Goal: Information Seeking & Learning: Learn about a topic

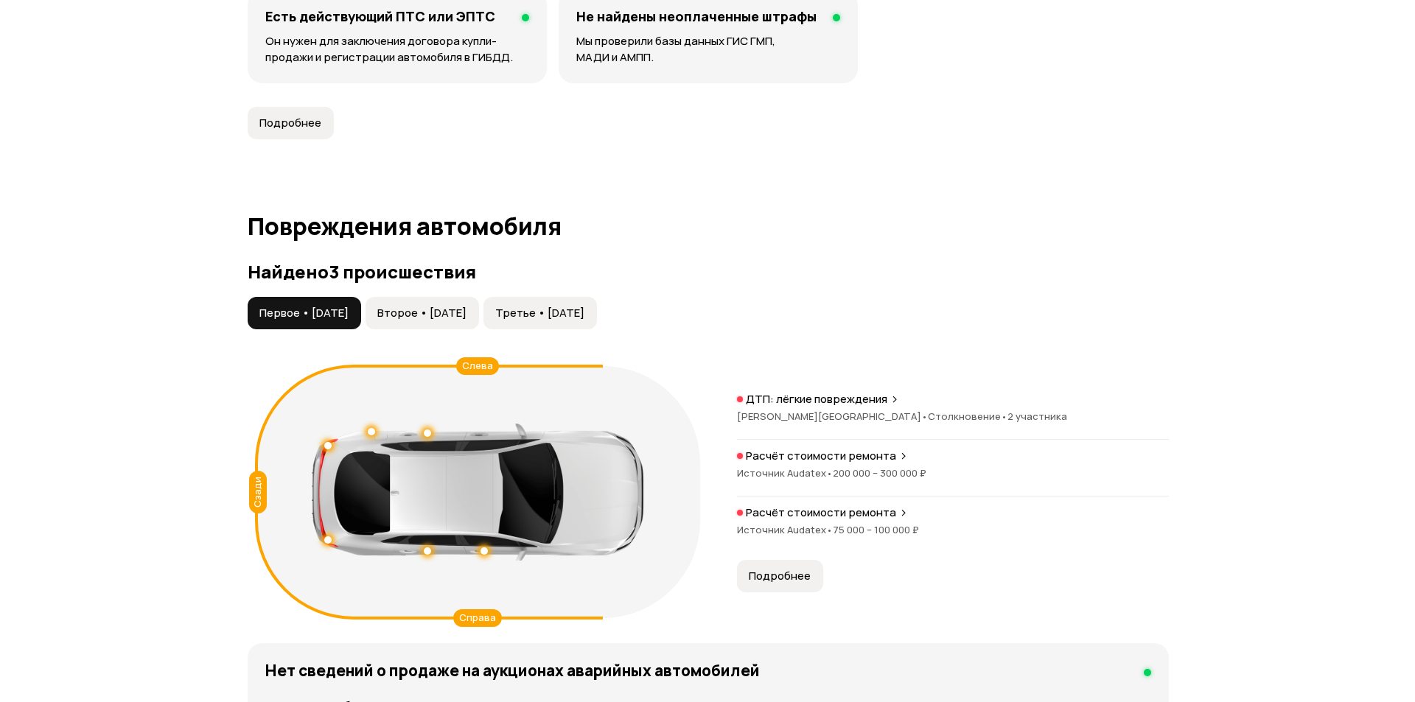
scroll to position [1336, 0]
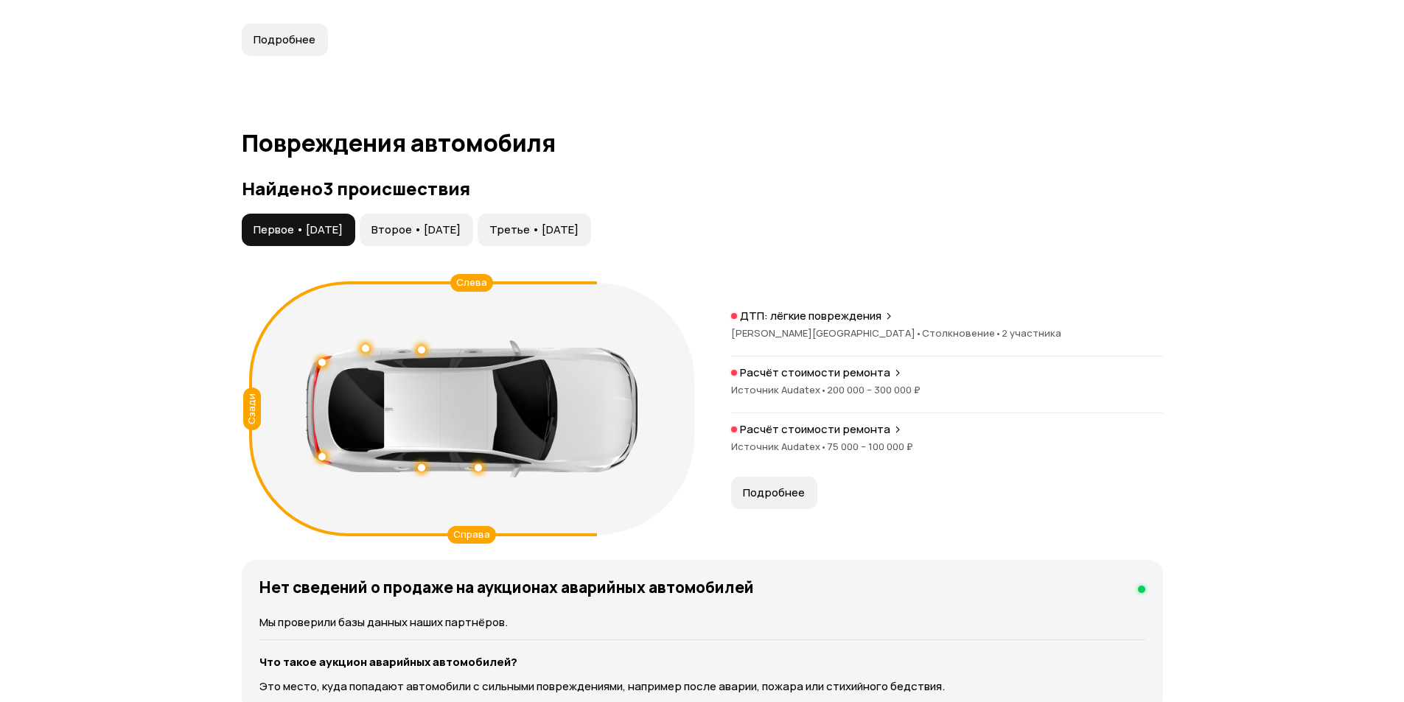
click at [847, 433] on p "Расчёт стоимости ремонта" at bounding box center [815, 429] width 150 height 15
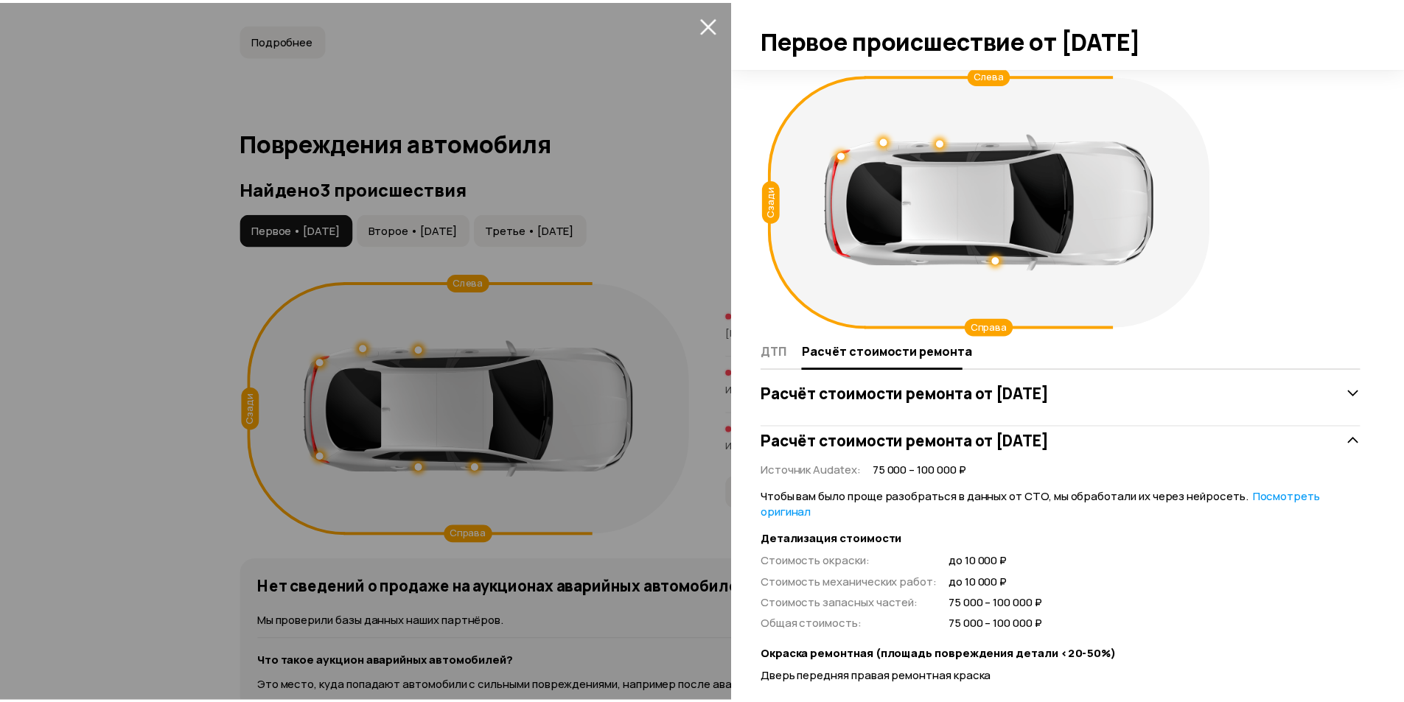
scroll to position [195, 0]
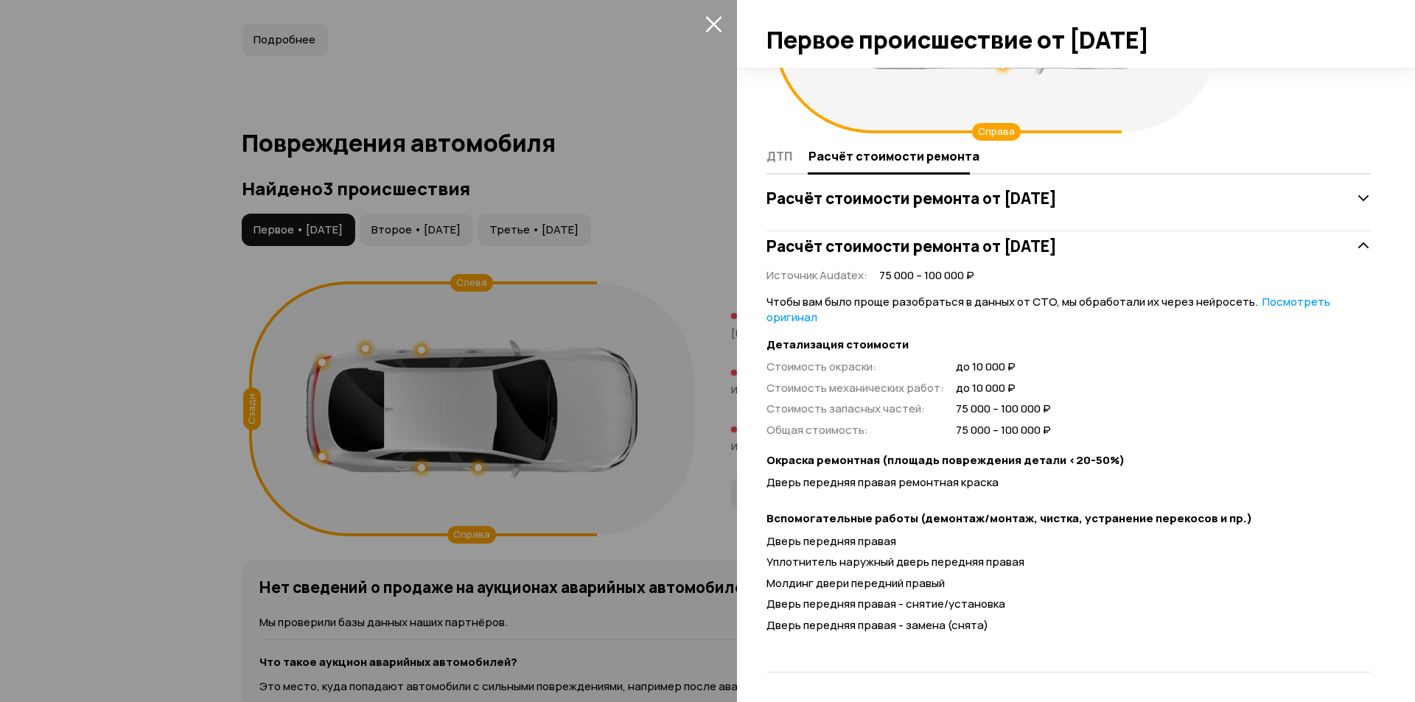
click at [628, 499] on div at bounding box center [707, 351] width 1415 height 702
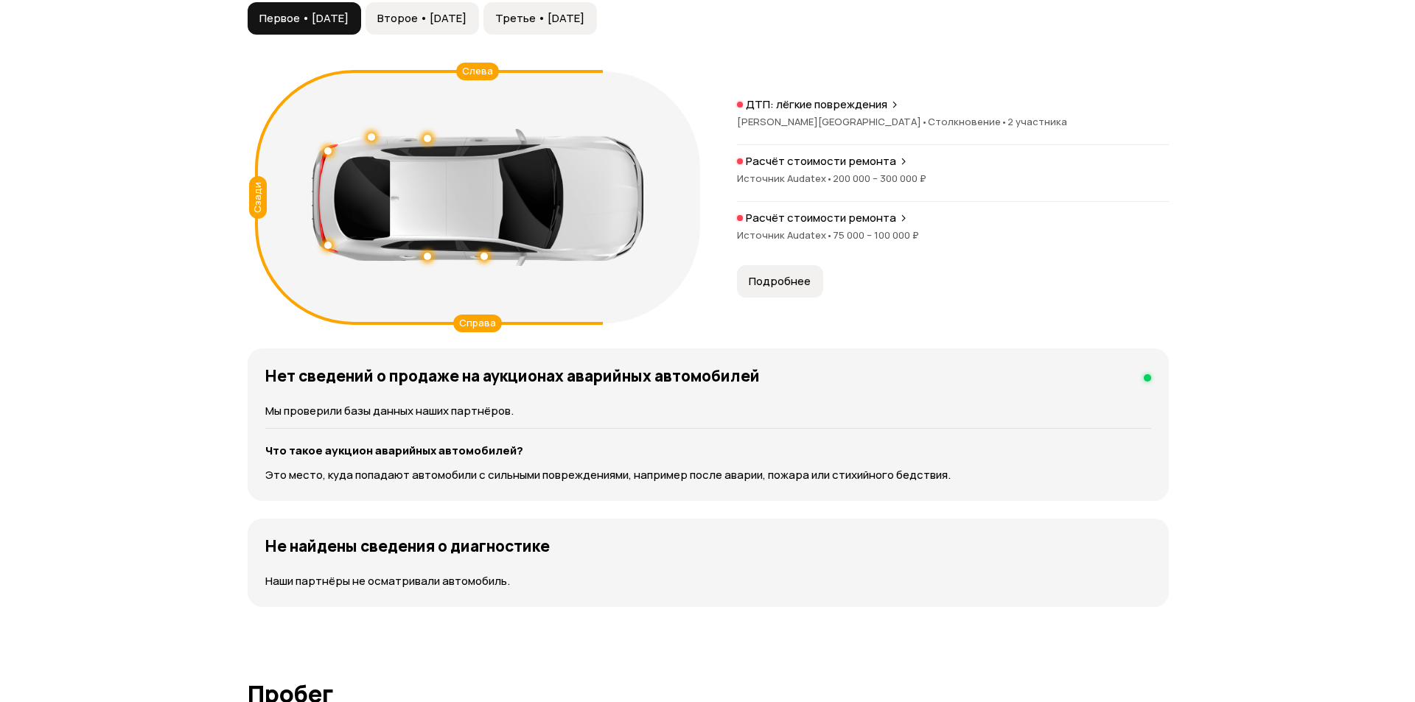
scroll to position [1474, 0]
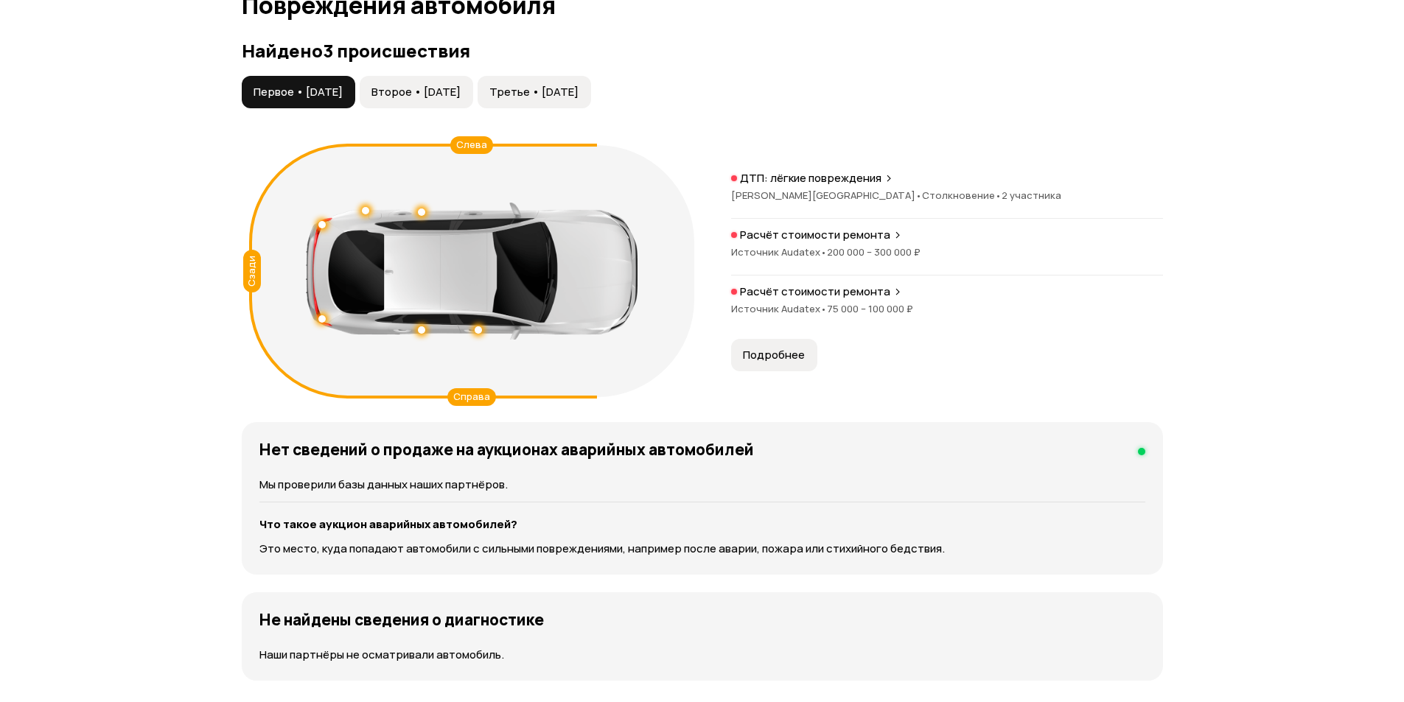
click at [441, 86] on span "Второе • [DATE]" at bounding box center [415, 92] width 89 height 15
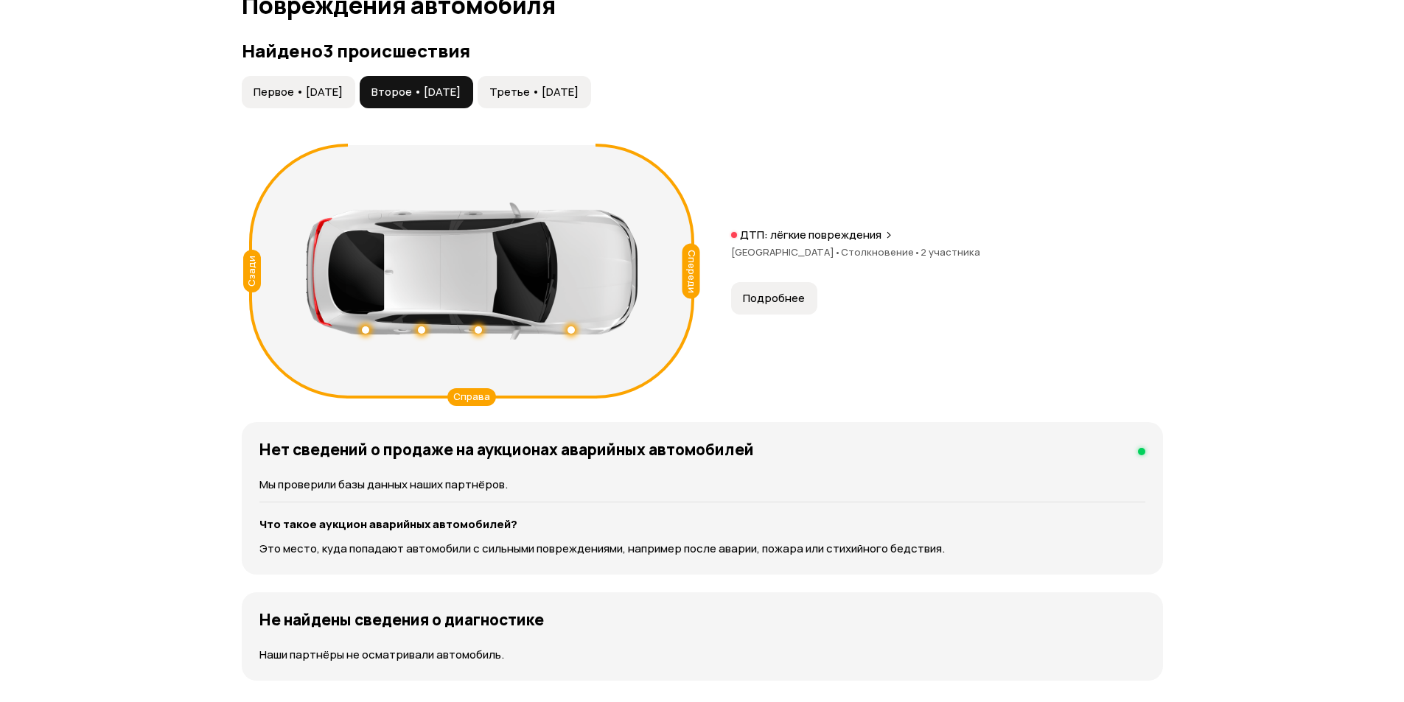
click at [573, 87] on span "Третье • [DATE]" at bounding box center [533, 92] width 89 height 15
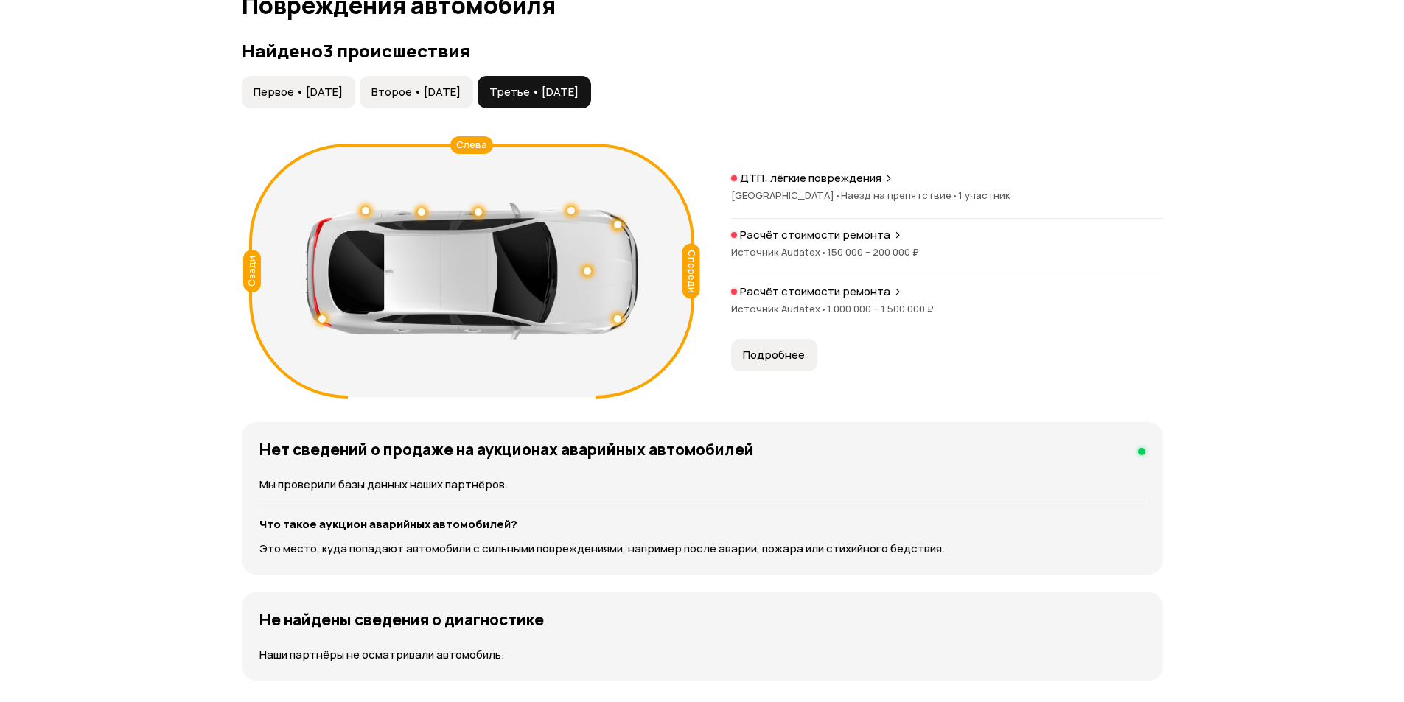
click at [473, 102] on button "Второе • [DATE]" at bounding box center [416, 92] width 113 height 32
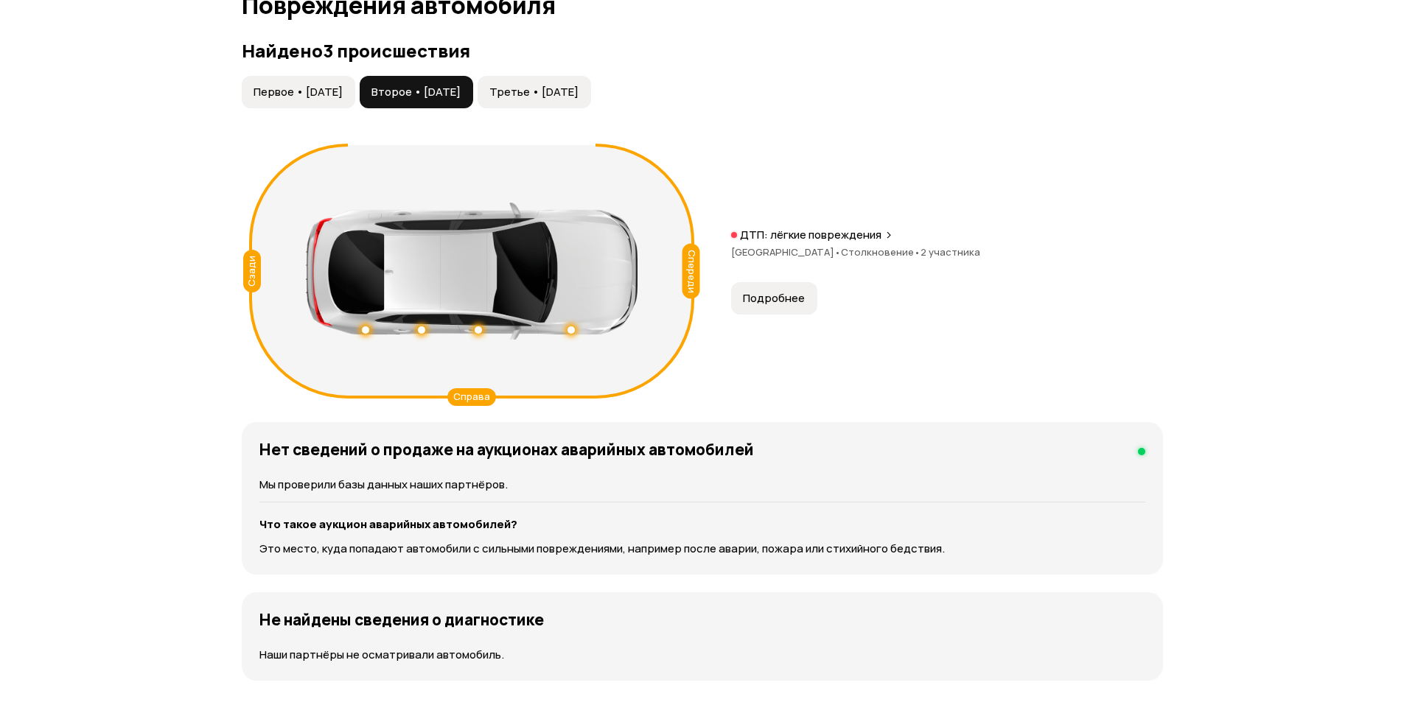
click at [331, 98] on span "Первое • [DATE]" at bounding box center [297, 92] width 89 height 15
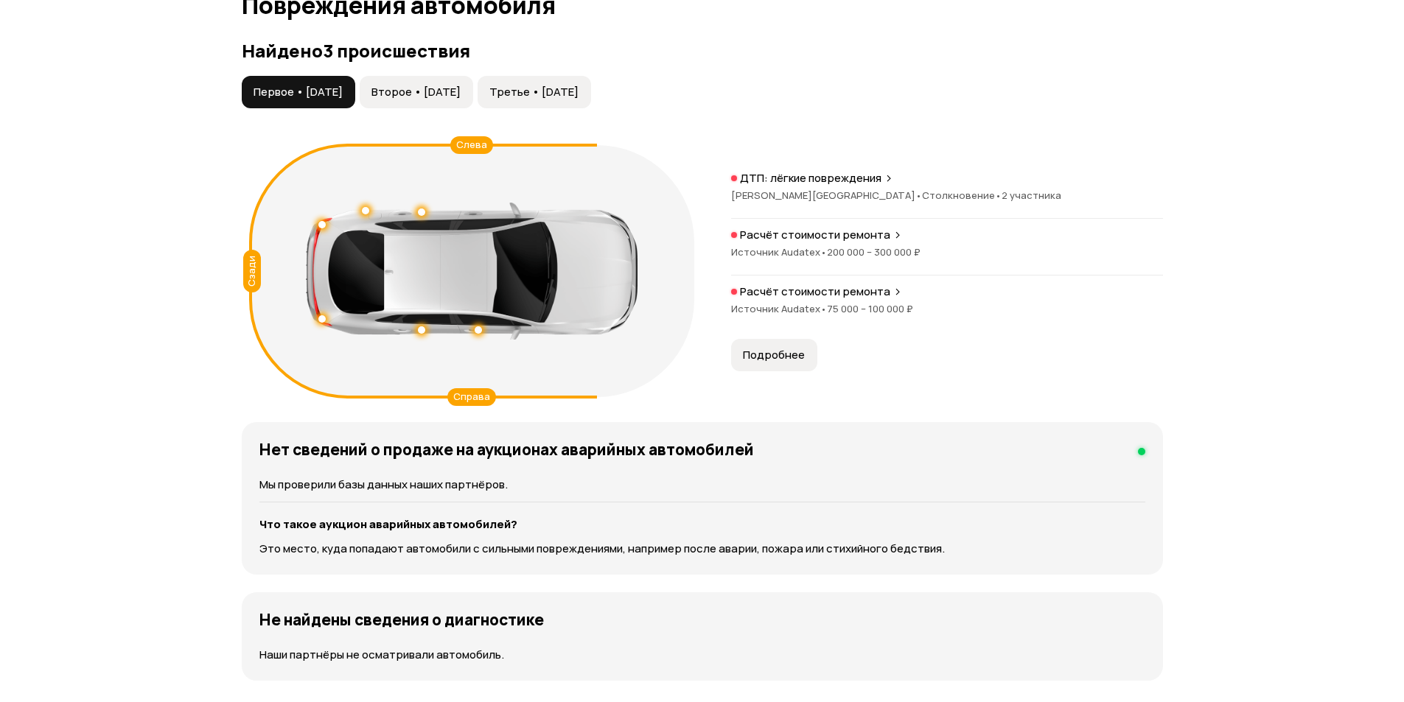
click at [853, 229] on p "Расчёт стоимости ремонта" at bounding box center [815, 235] width 150 height 15
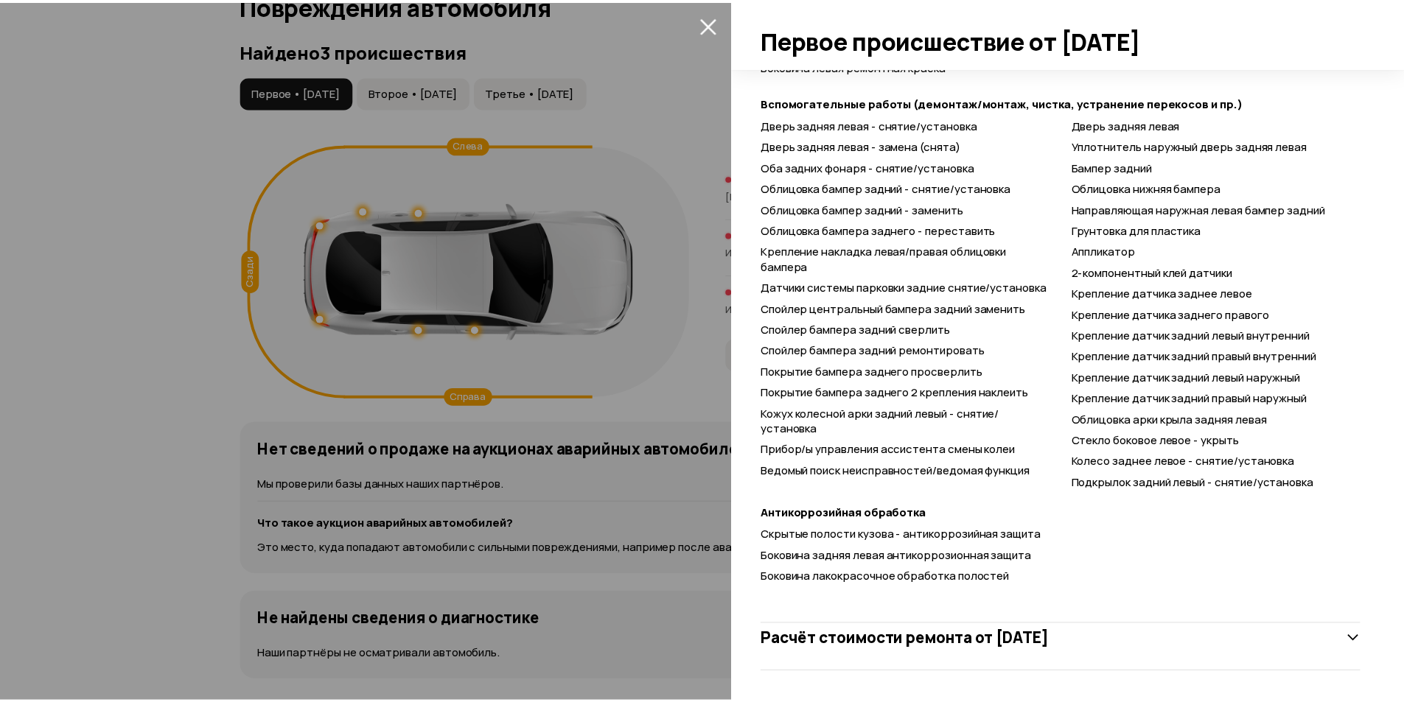
scroll to position [559, 0]
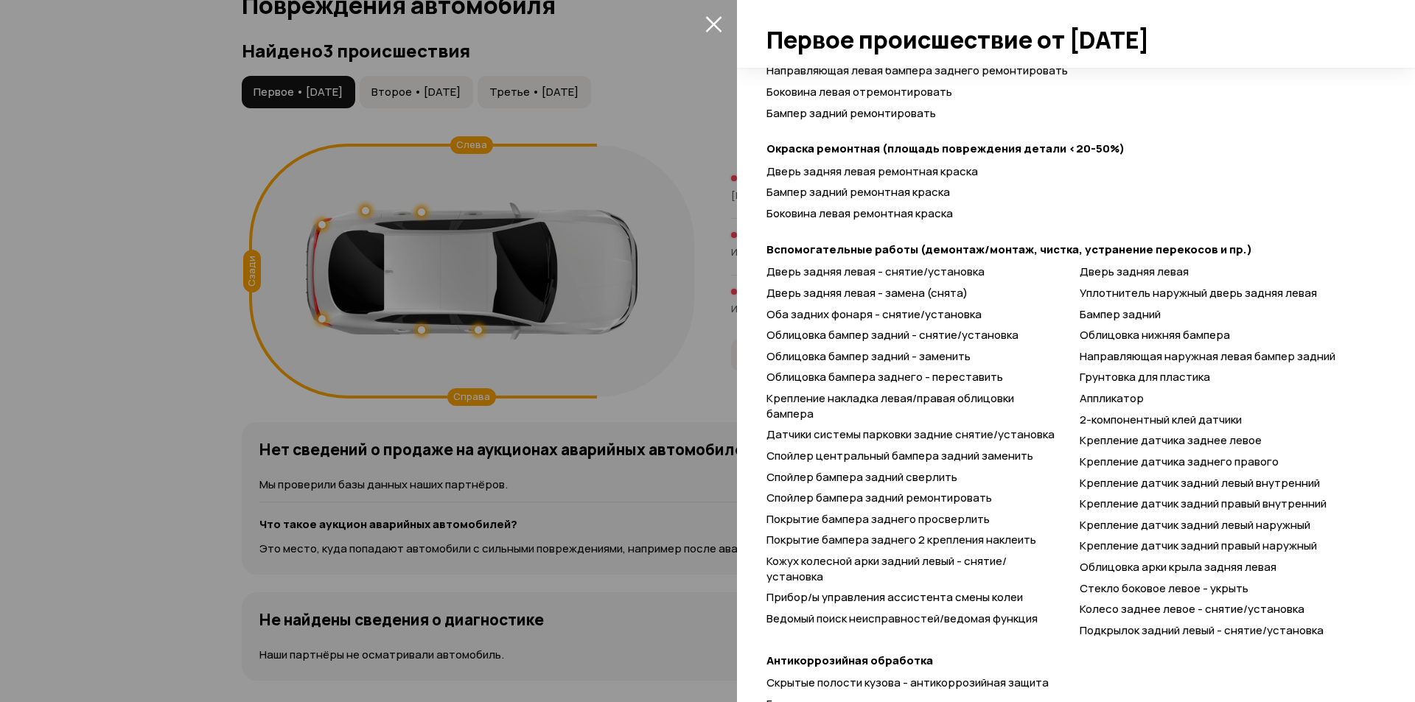
click at [716, 21] on icon "закрыть" at bounding box center [713, 24] width 16 height 16
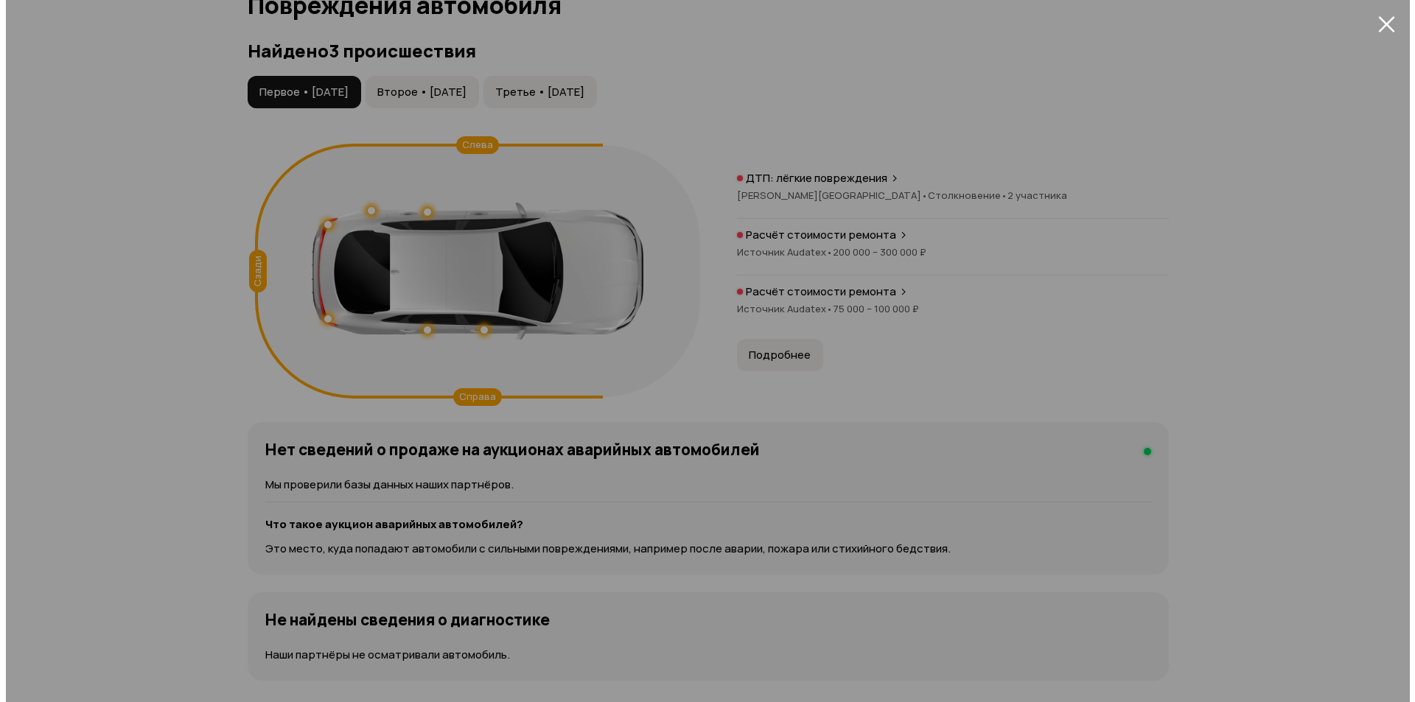
scroll to position [102, 0]
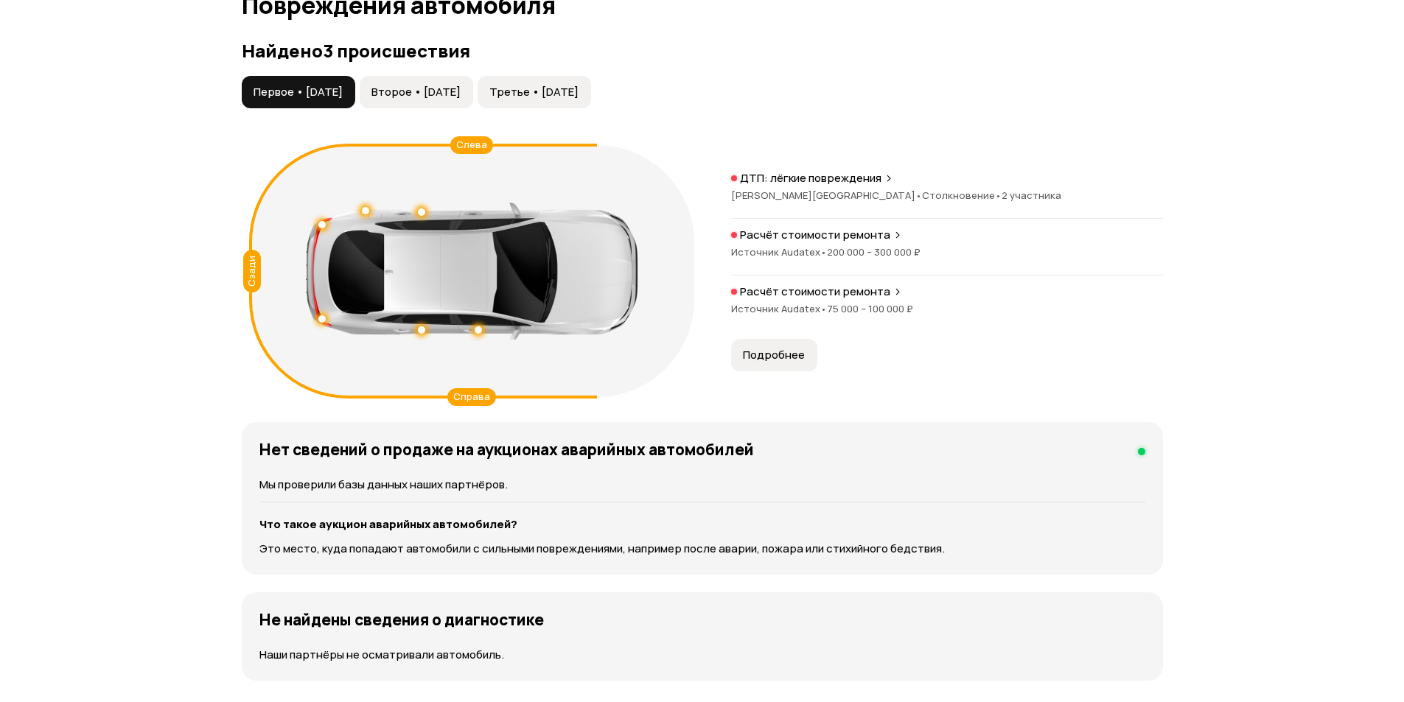
click at [578, 94] on span "Третье • [DATE]" at bounding box center [533, 92] width 89 height 15
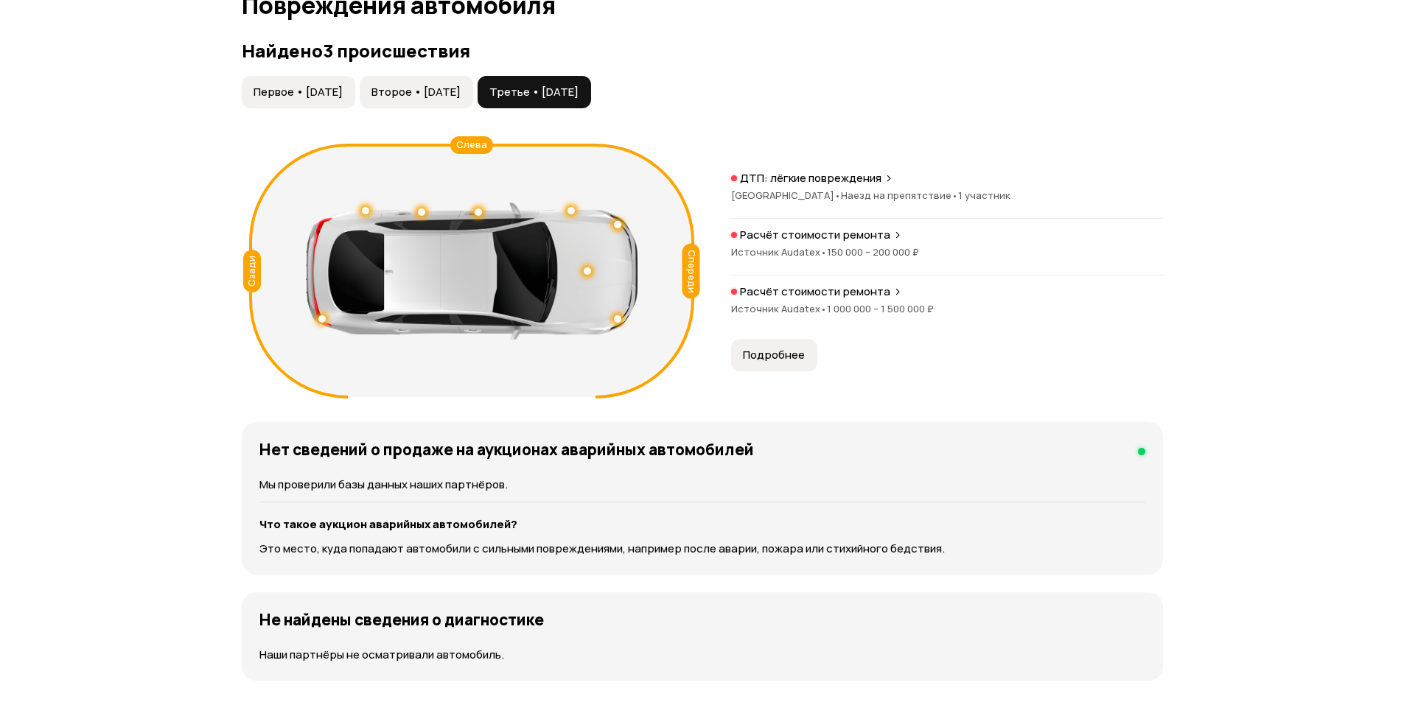
click at [867, 287] on p "Расчёт стоимости ремонта" at bounding box center [815, 291] width 150 height 15
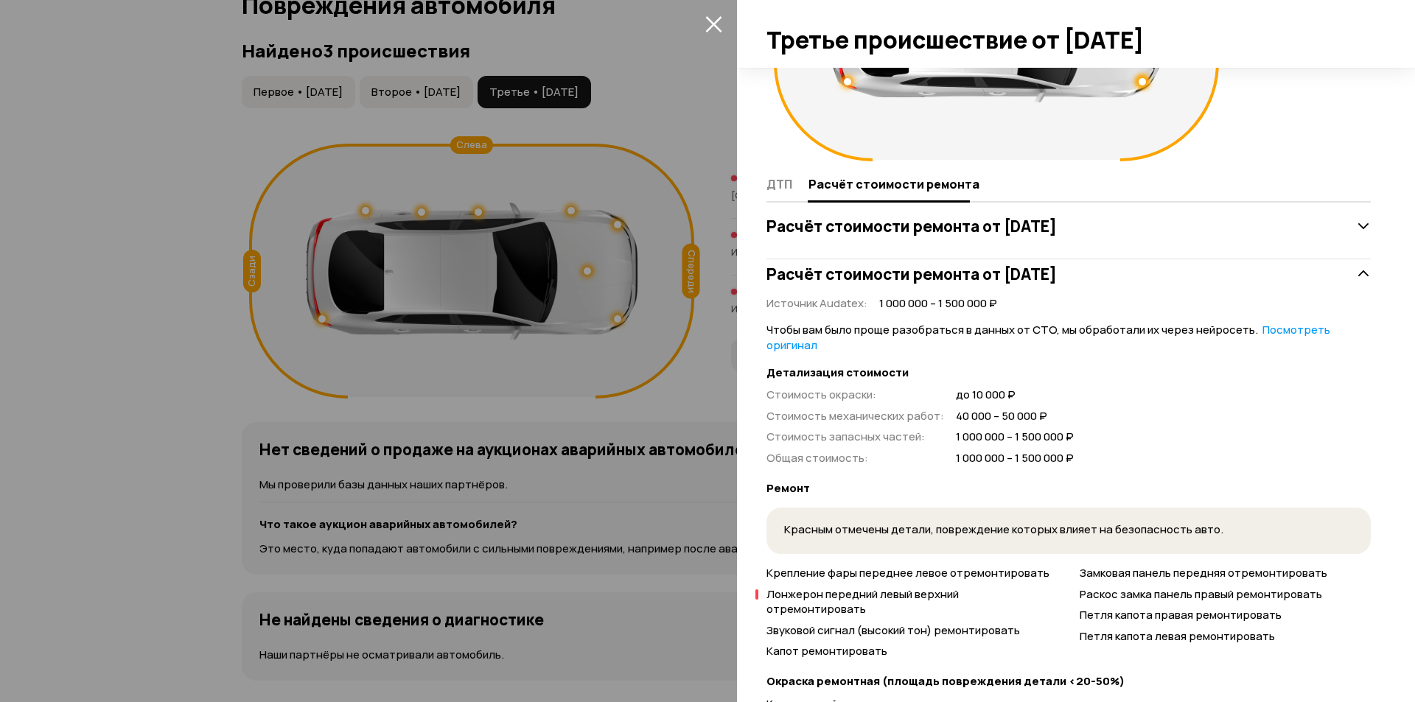
scroll to position [334, 0]
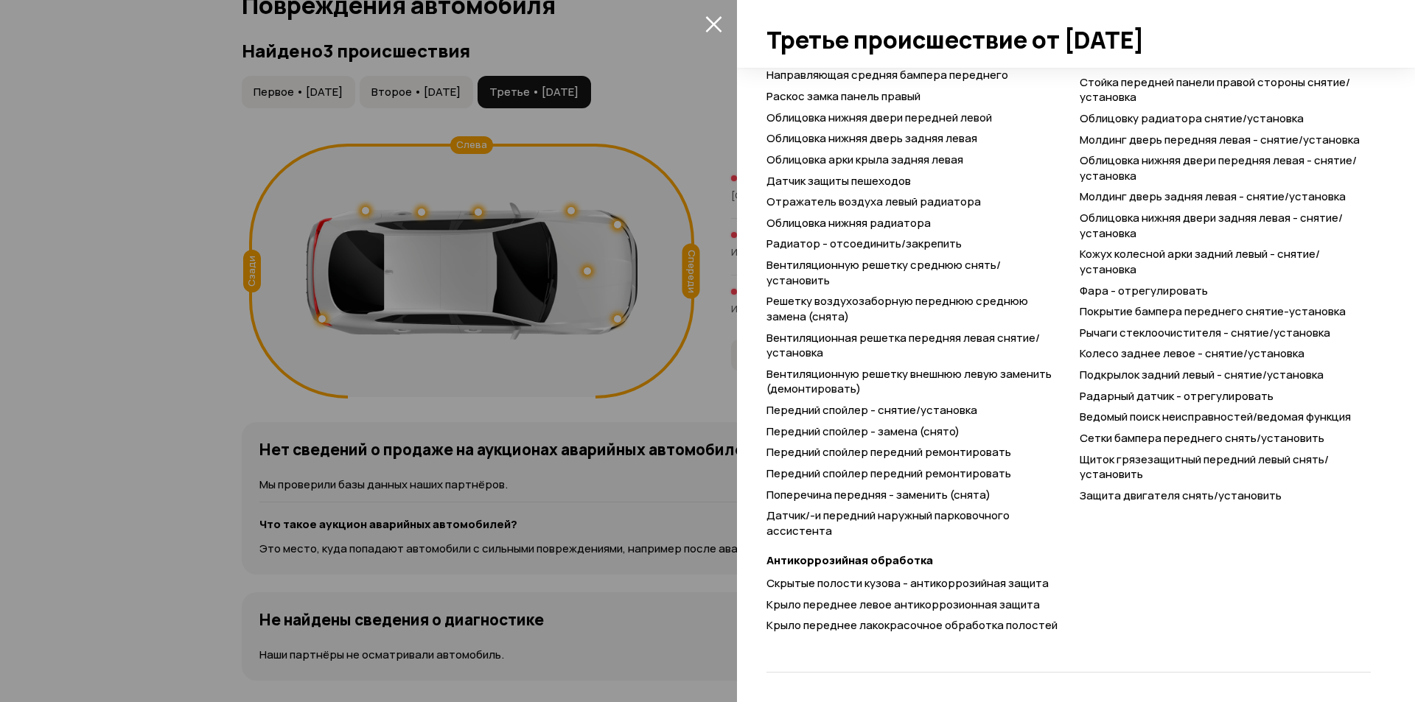
click at [661, 452] on div at bounding box center [707, 351] width 1415 height 702
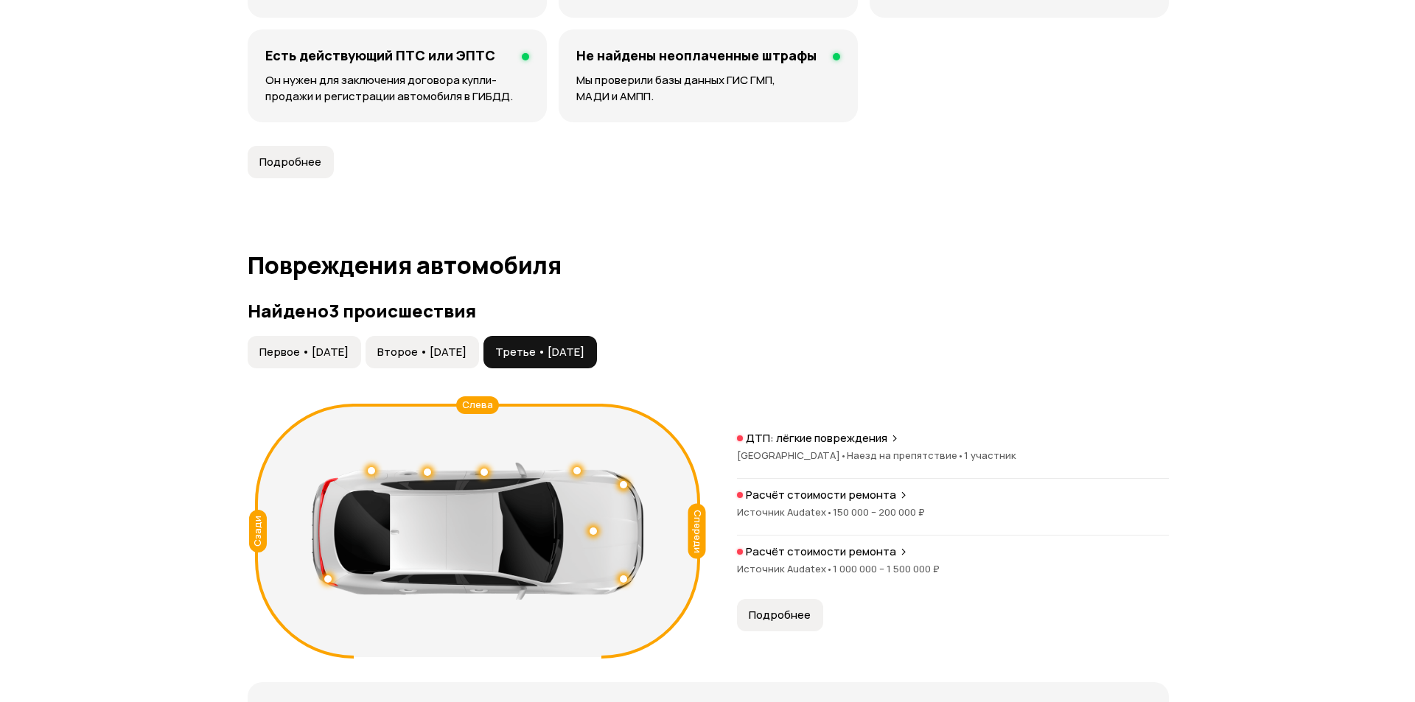
scroll to position [1297, 0]
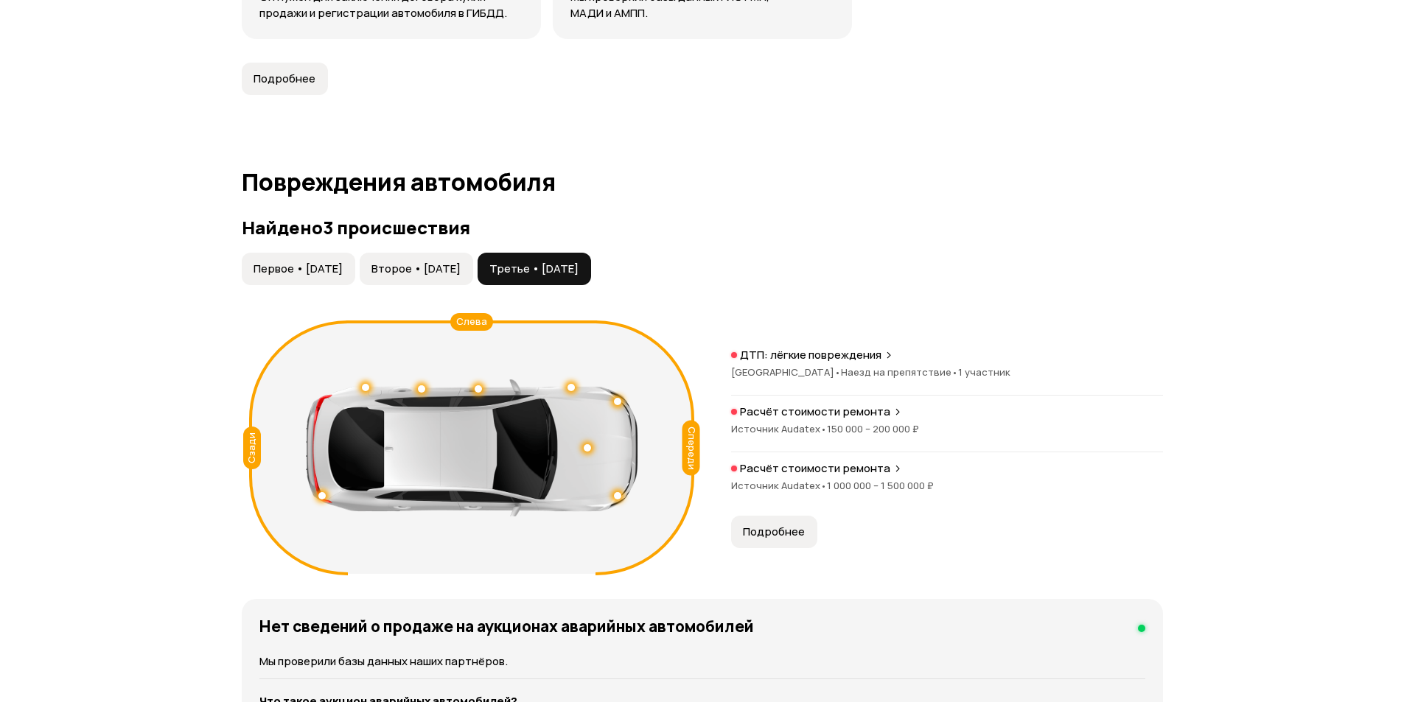
click at [844, 471] on p "Расчёт стоимости ремонта" at bounding box center [815, 468] width 150 height 15
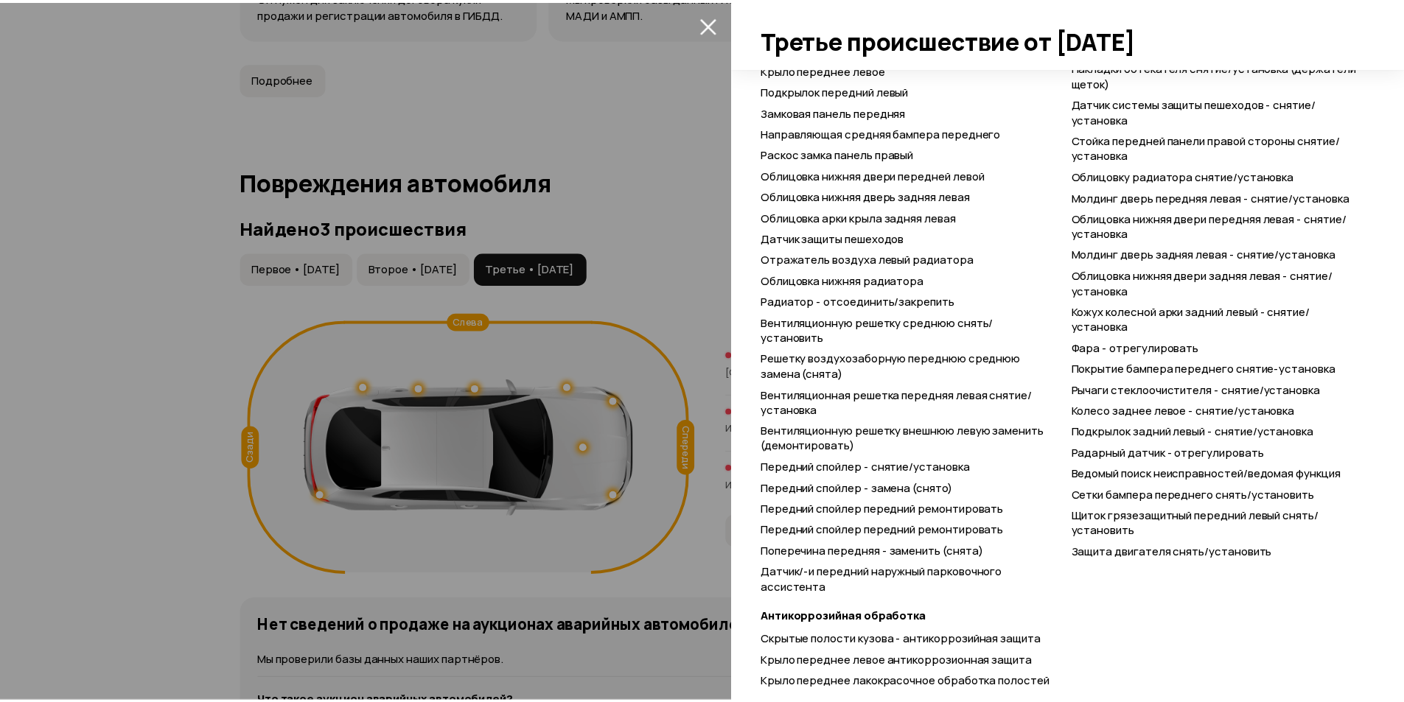
scroll to position [1477, 0]
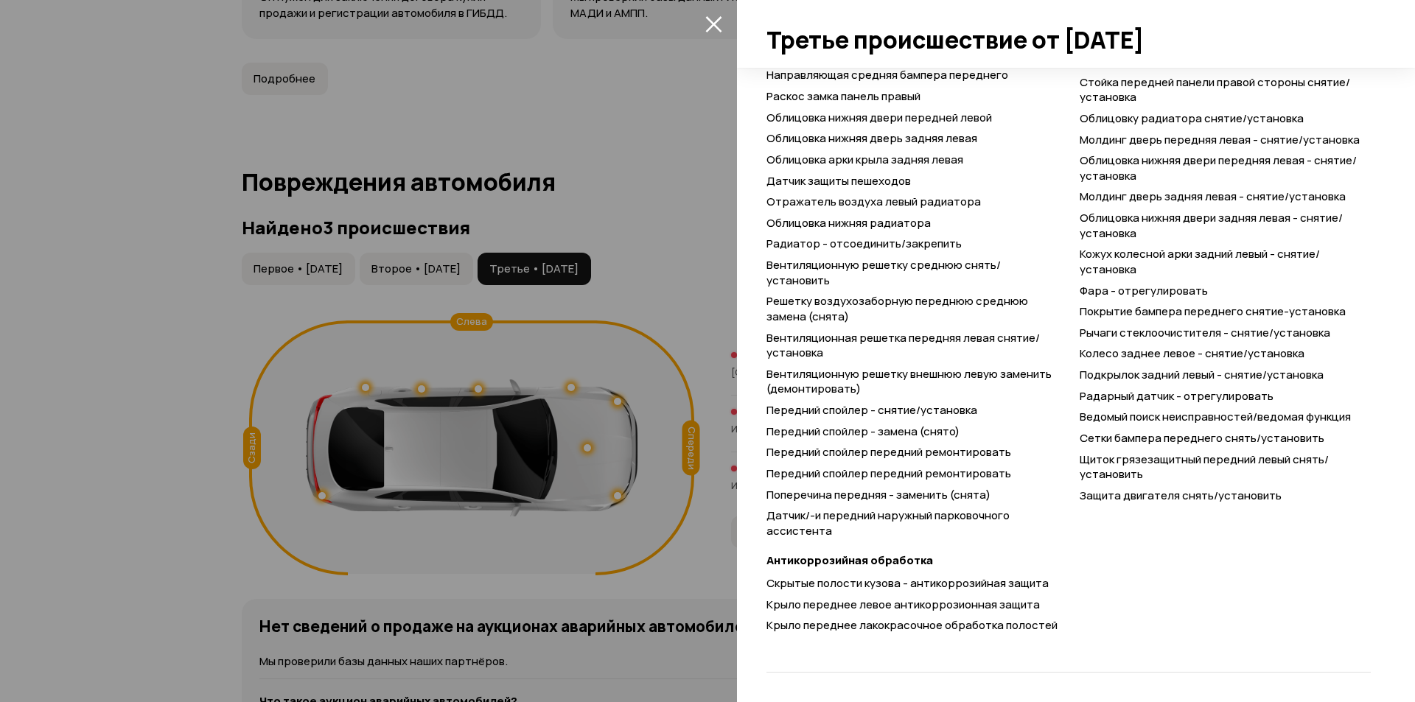
click at [581, 374] on div at bounding box center [707, 351] width 1415 height 702
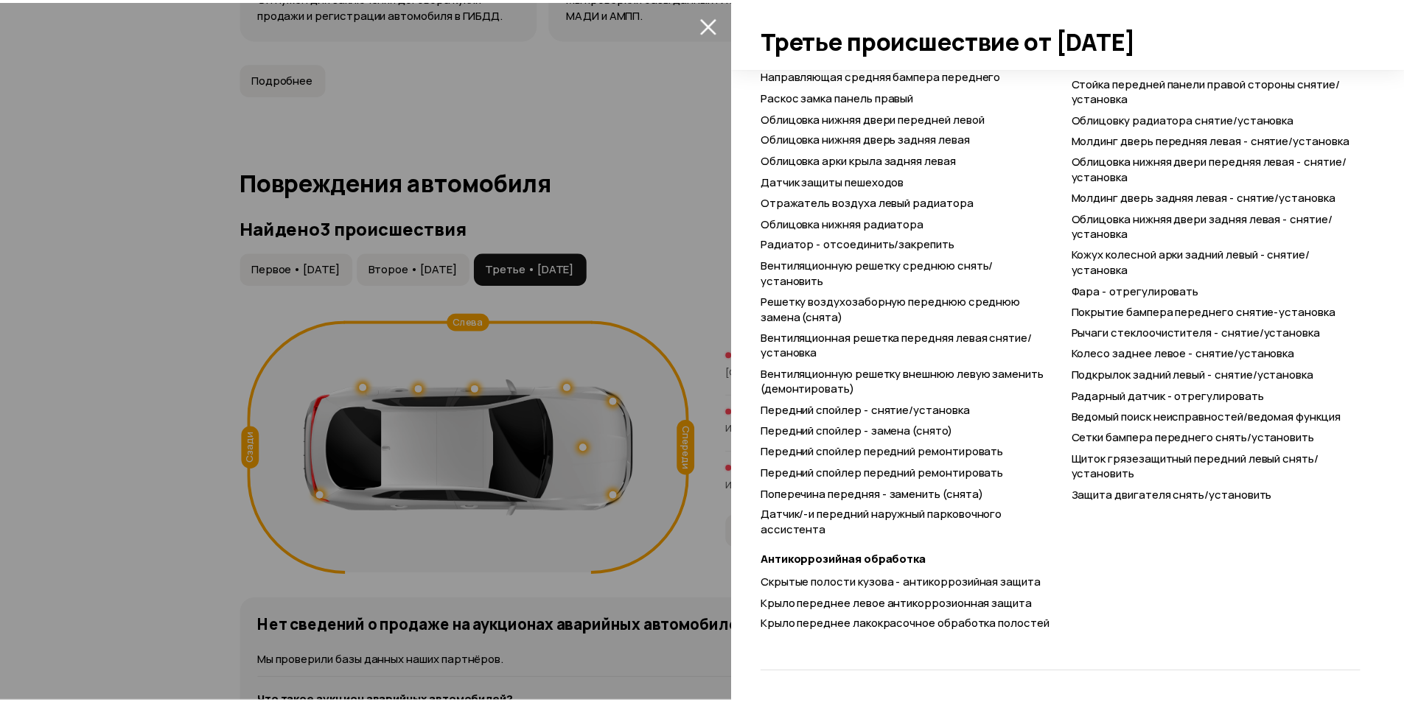
scroll to position [60, 0]
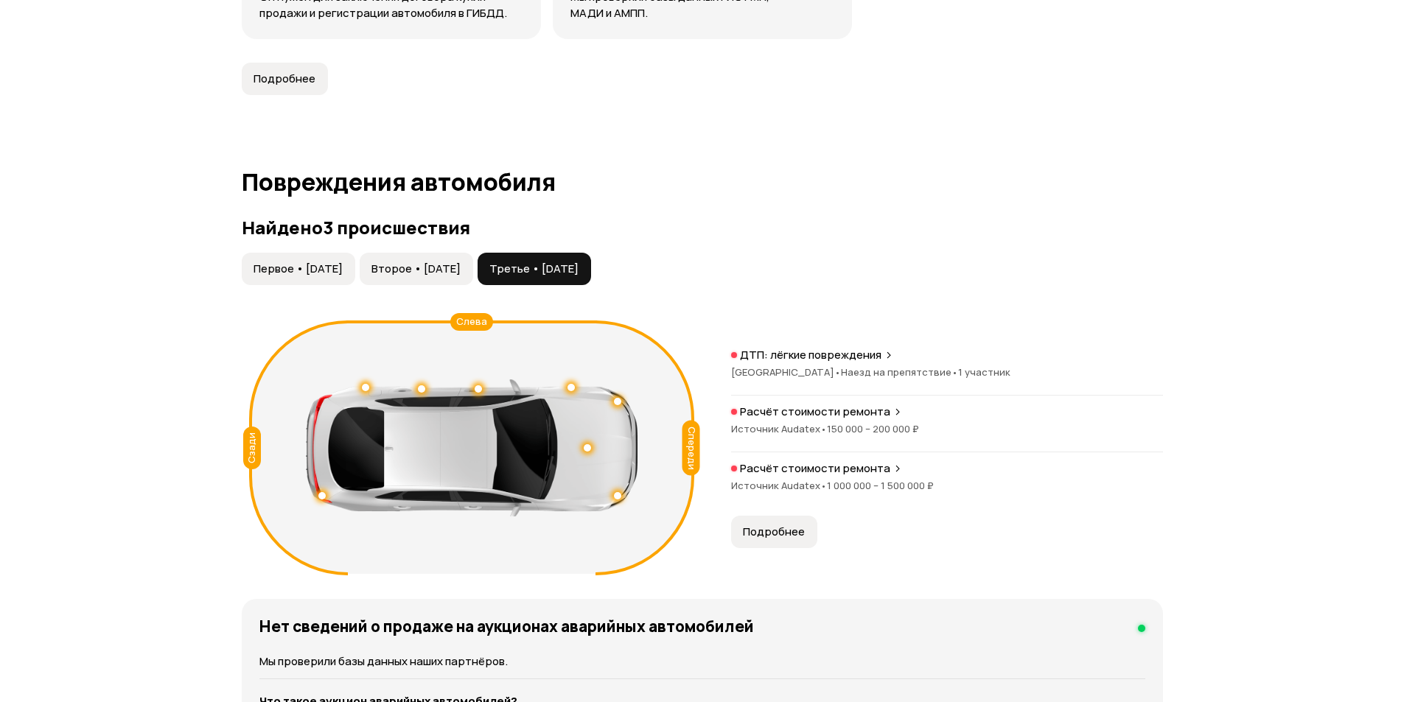
click at [396, 255] on button "Второе • [DATE]" at bounding box center [416, 269] width 113 height 32
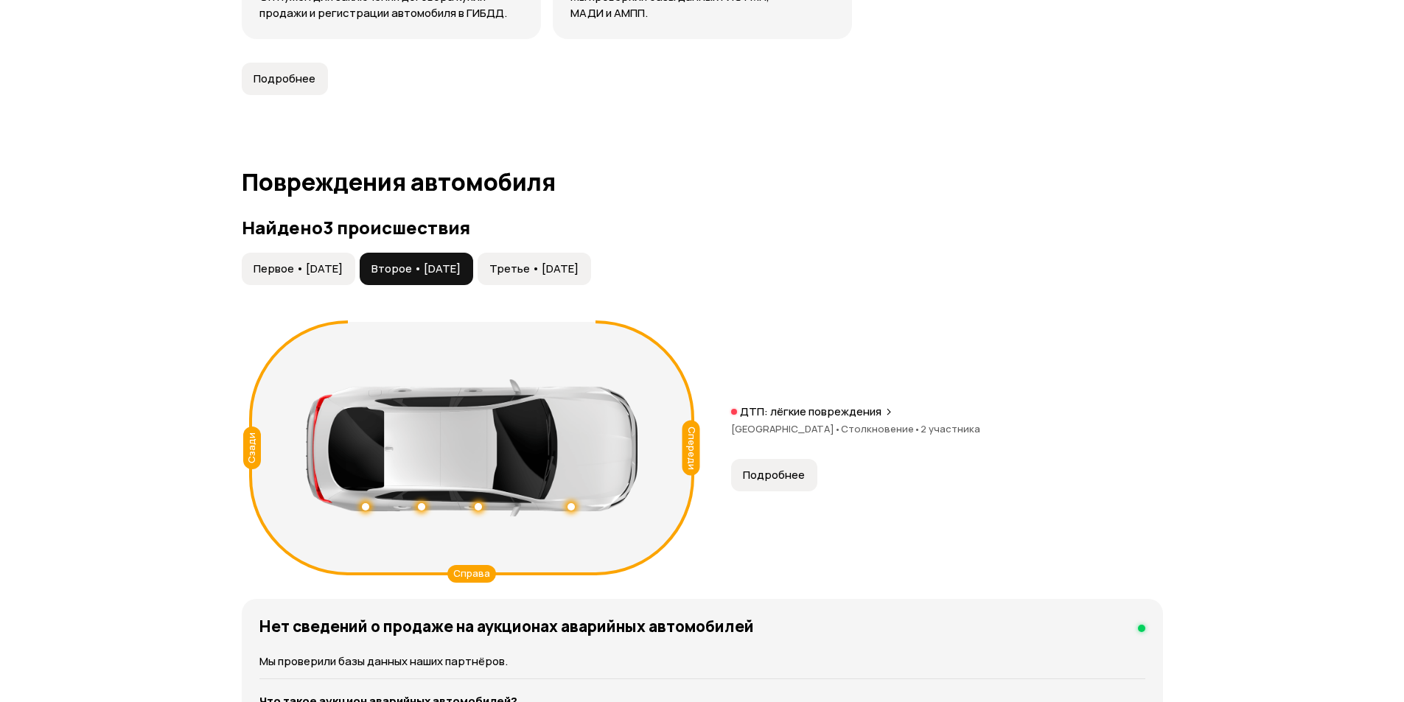
click at [414, 267] on span "Второе • [DATE]" at bounding box center [415, 269] width 89 height 15
click at [328, 260] on button "Первое • [DATE]" at bounding box center [298, 269] width 113 height 32
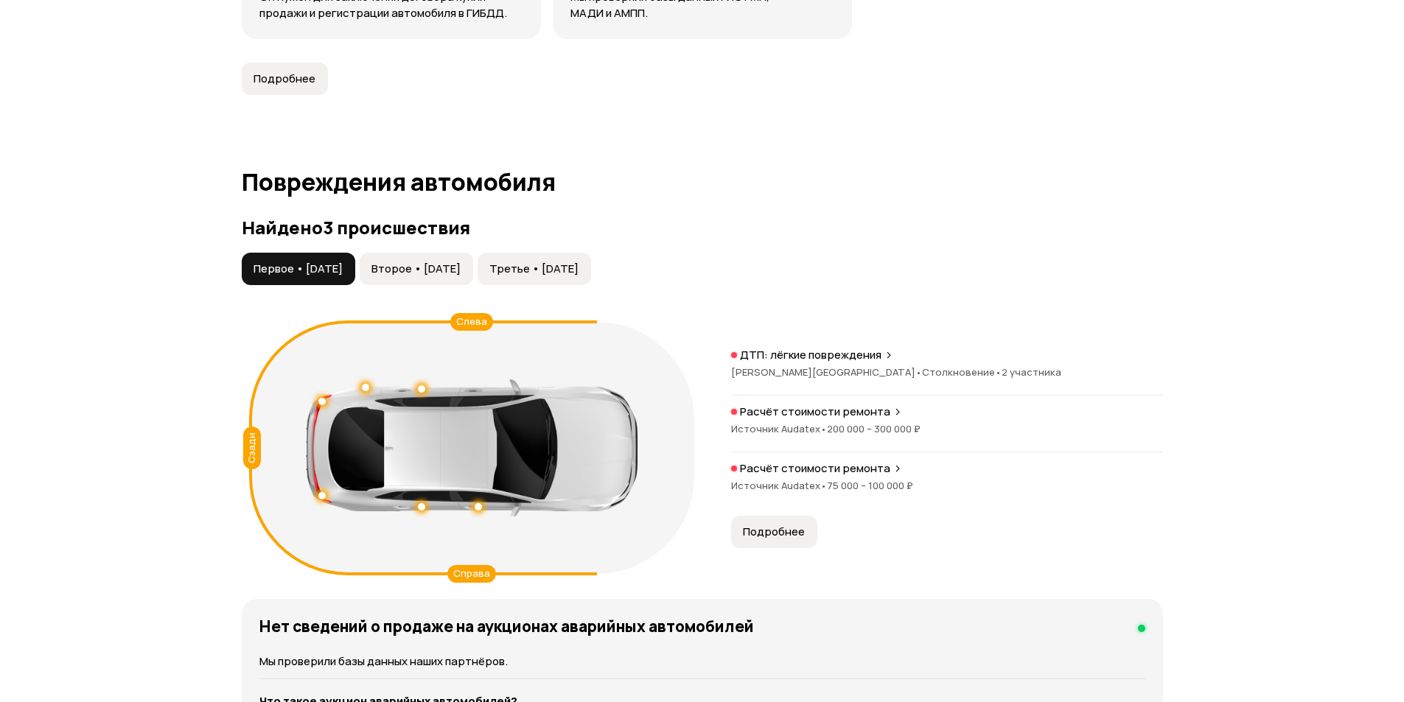
click at [304, 260] on button "Первое • [DATE]" at bounding box center [298, 269] width 113 height 32
click at [430, 260] on button "Второе • [DATE]" at bounding box center [416, 269] width 113 height 32
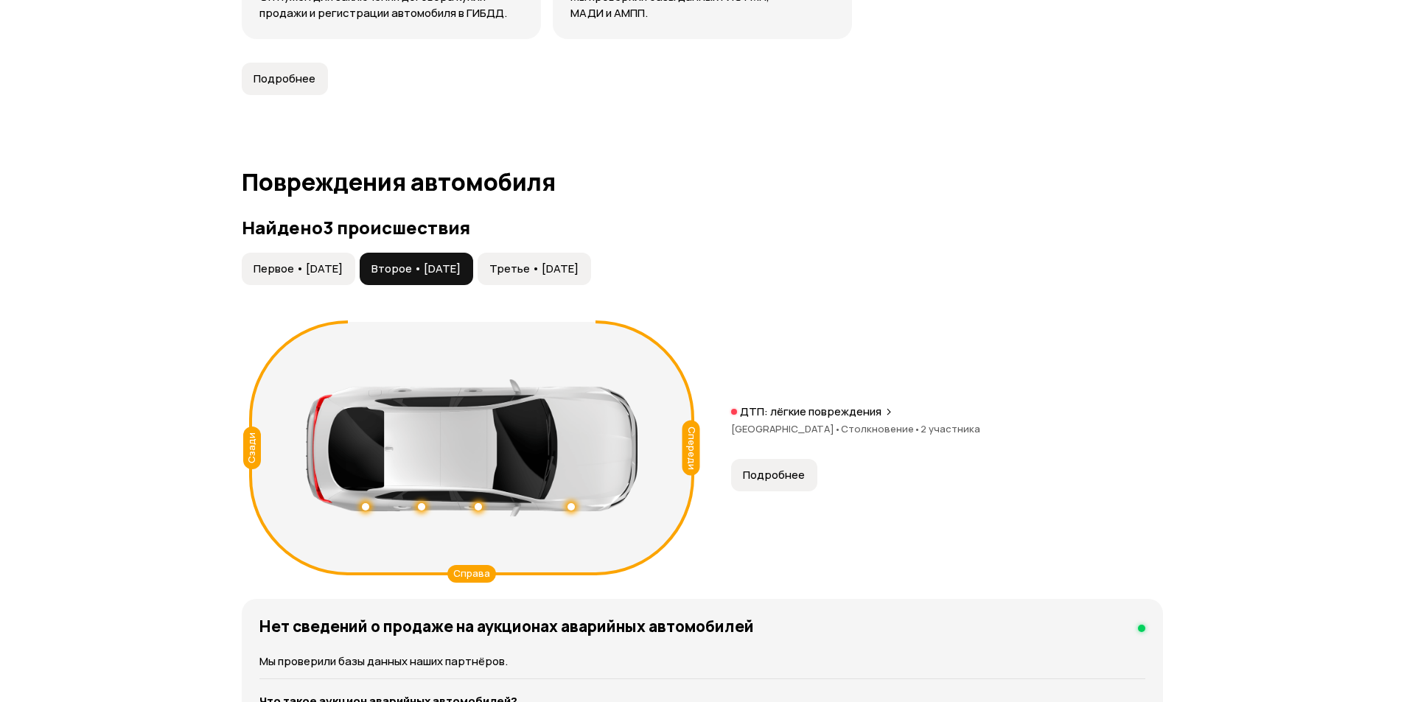
click at [473, 260] on button "Второе • [DATE]" at bounding box center [416, 269] width 113 height 32
click at [578, 265] on span "Третье • [DATE]" at bounding box center [533, 269] width 89 height 15
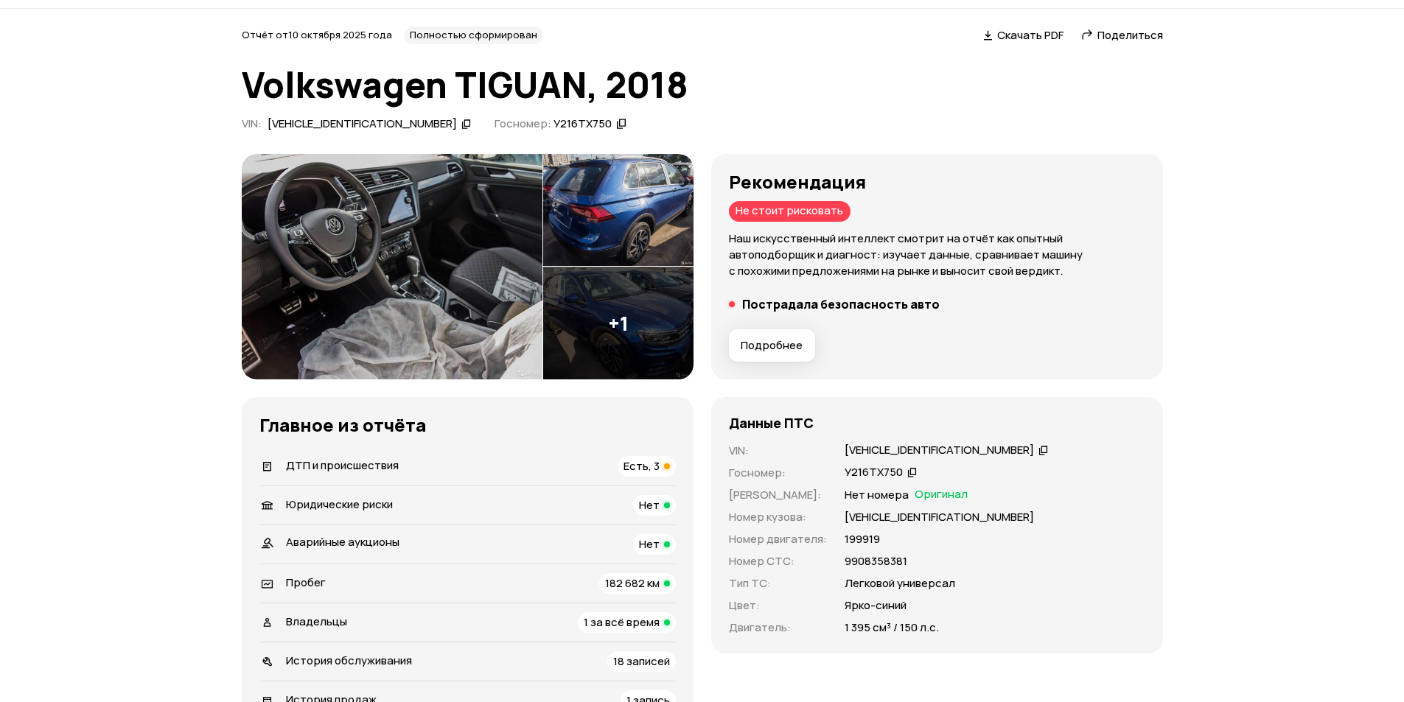
scroll to position [0, 0]
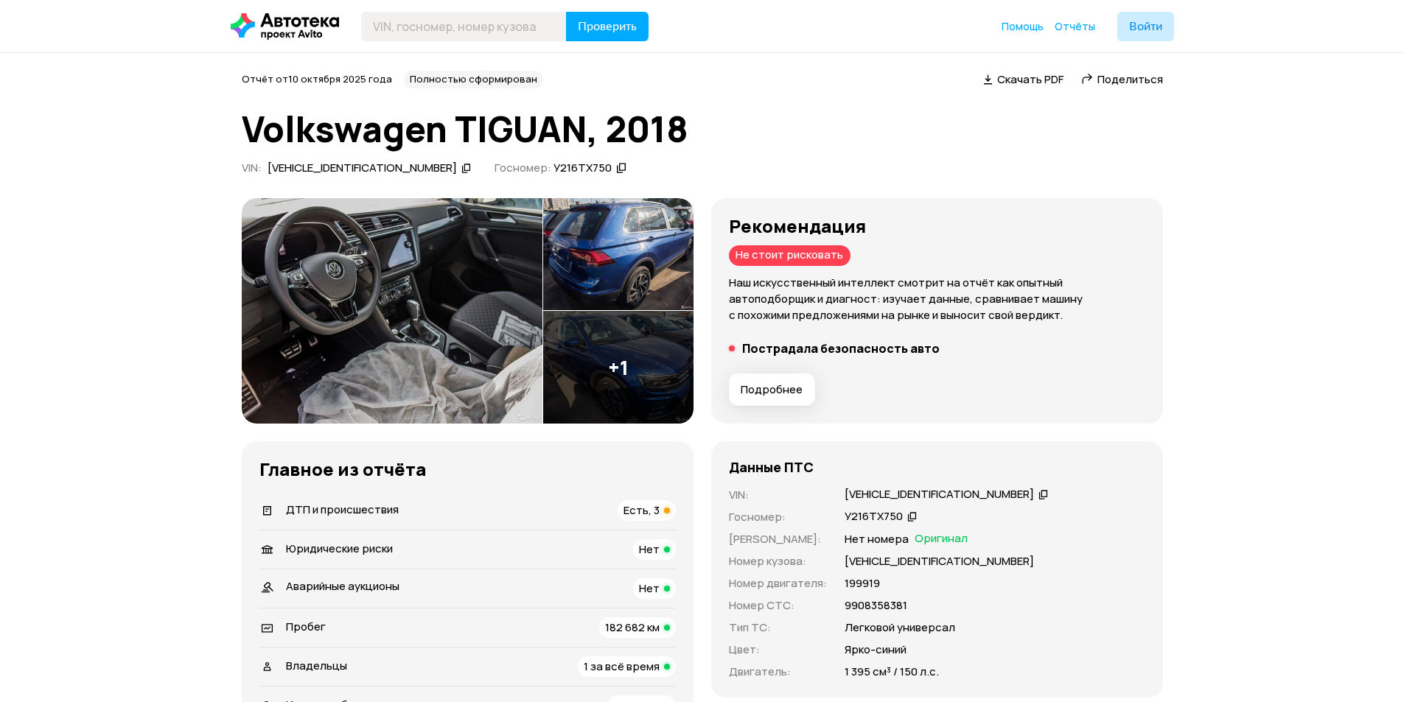
click at [771, 380] on button "Подробнее" at bounding box center [772, 390] width 86 height 32
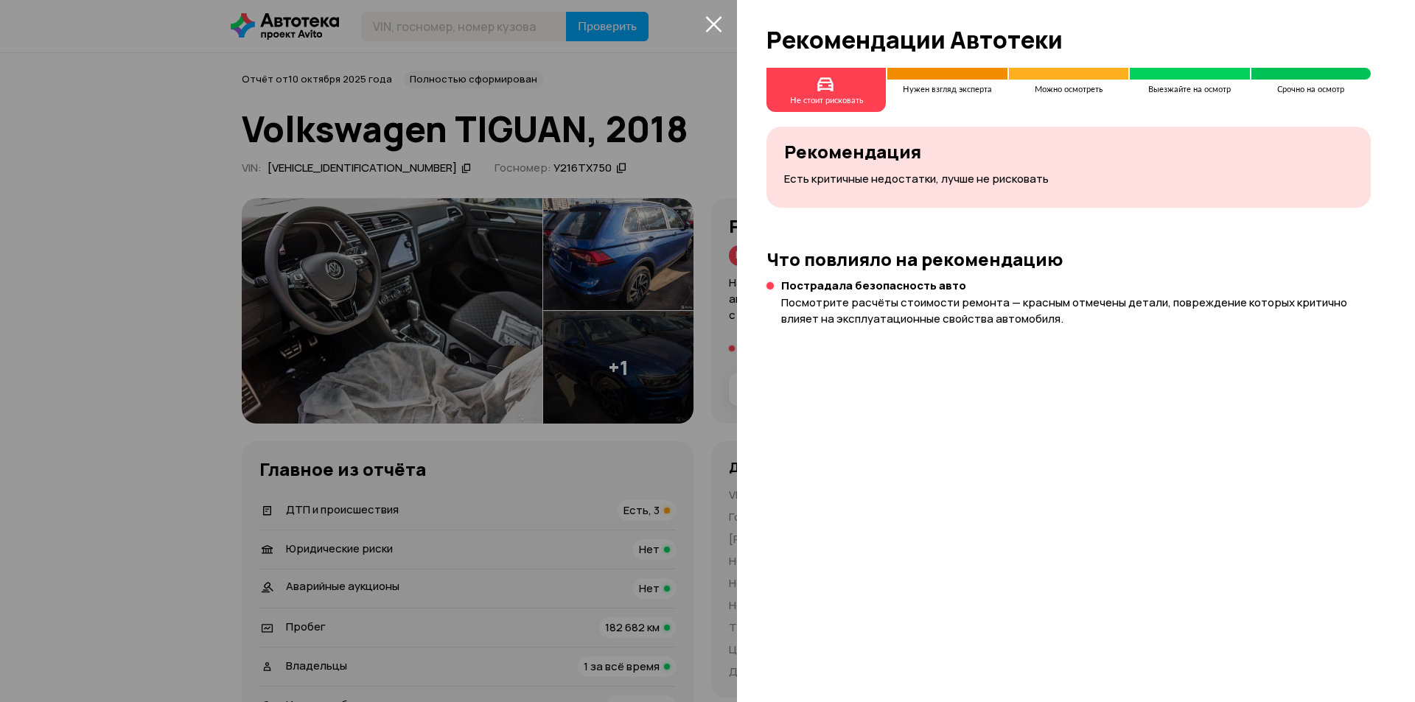
click at [721, 35] on span at bounding box center [713, 24] width 24 height 24
click at [715, 22] on icon "закрыть" at bounding box center [713, 24] width 16 height 16
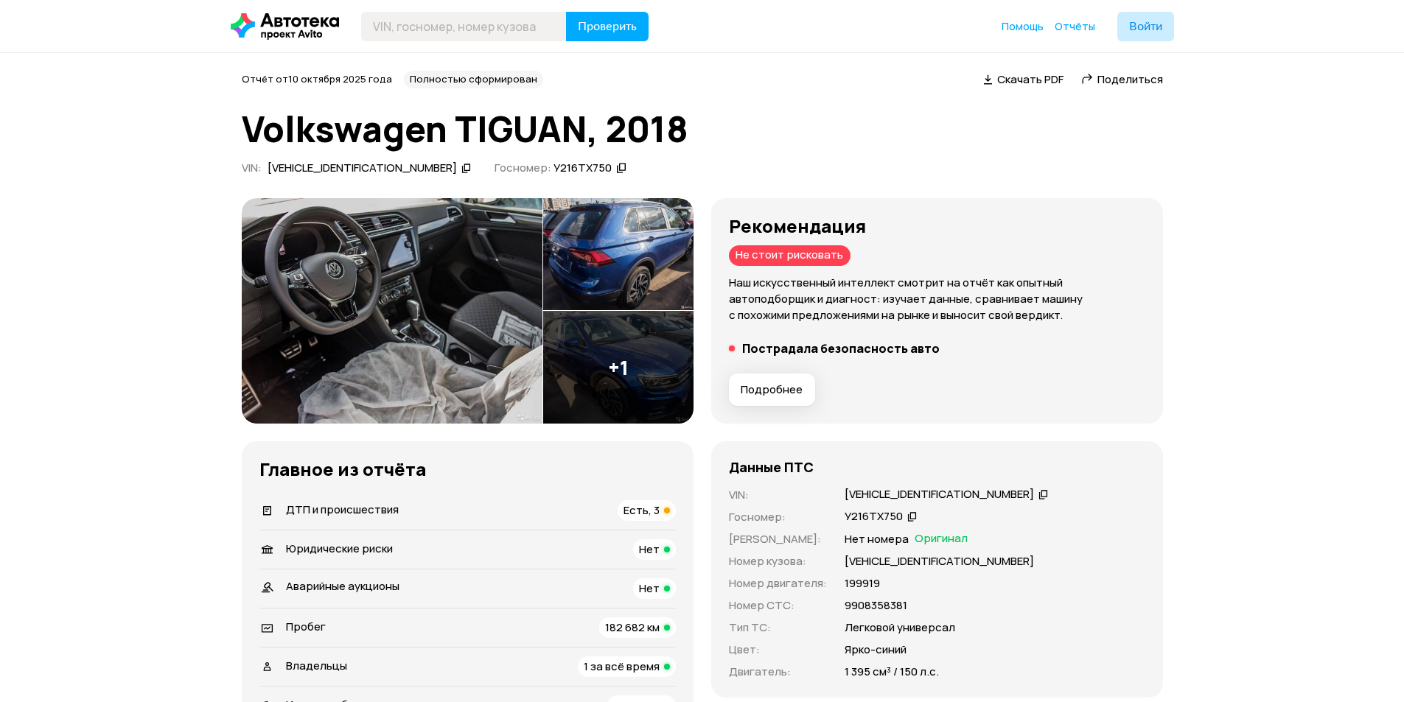
click at [457, 349] on img at bounding box center [392, 311] width 301 height 226
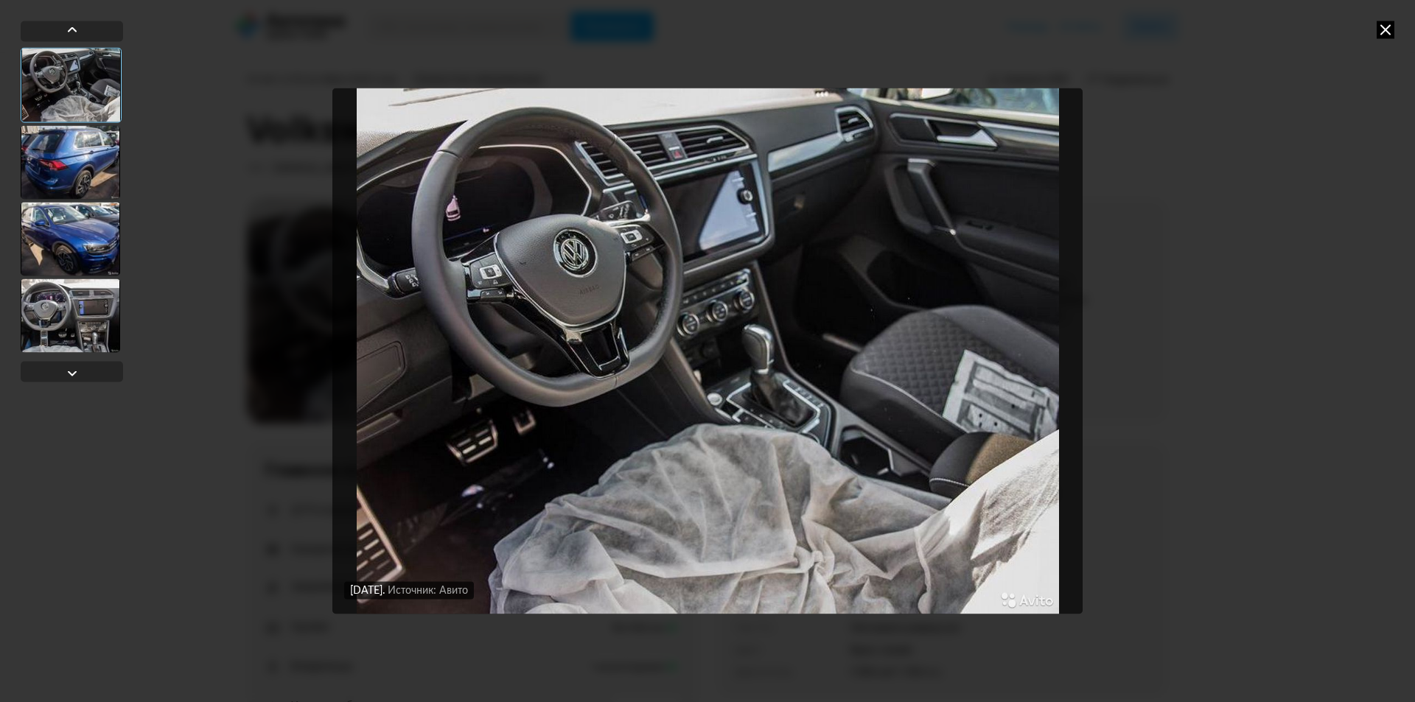
click at [61, 223] on div at bounding box center [70, 239] width 99 height 74
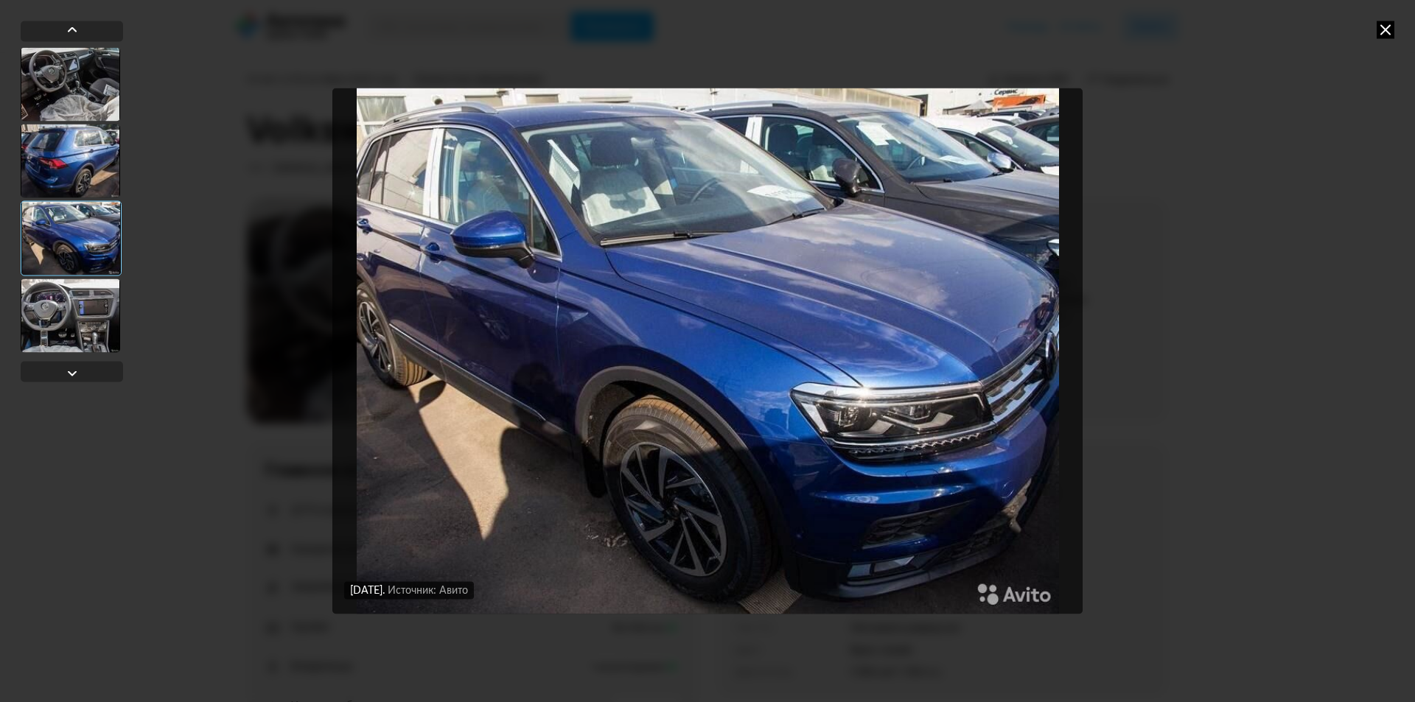
click at [83, 308] on div at bounding box center [70, 316] width 99 height 74
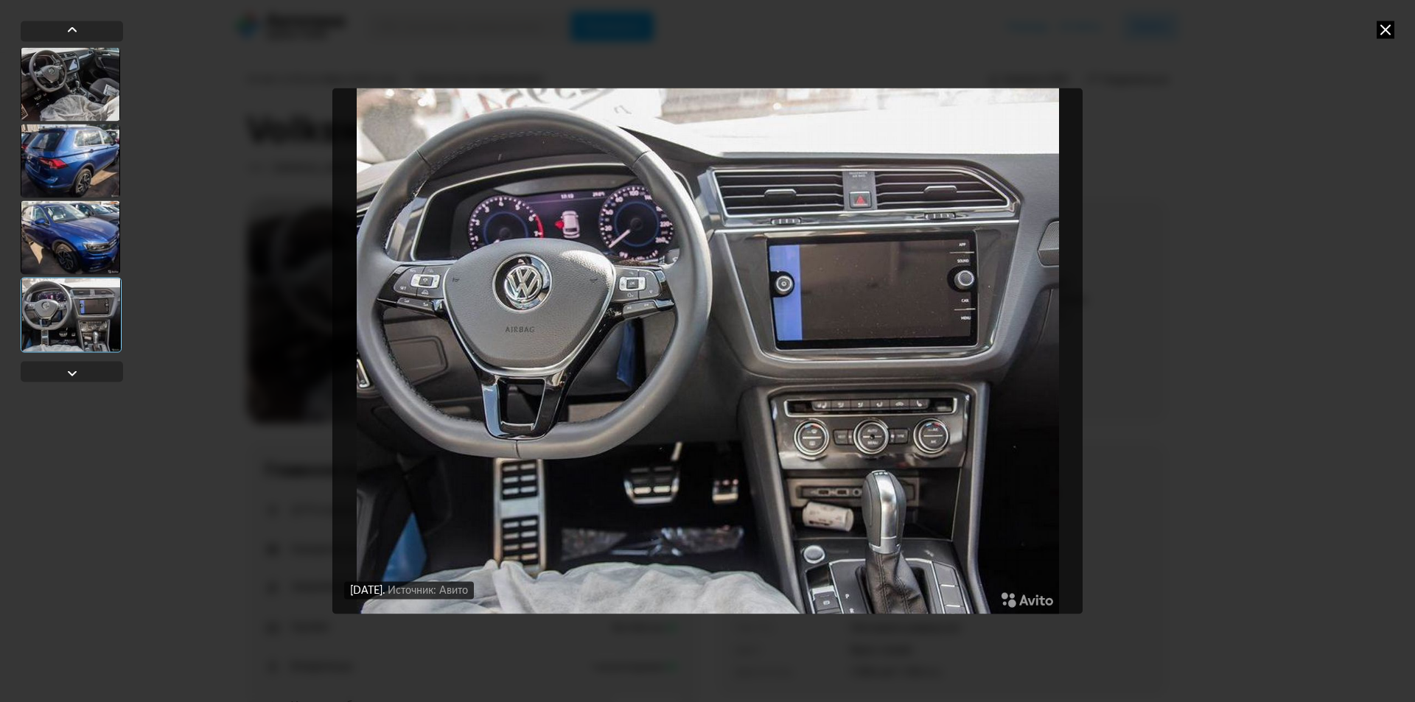
click at [1389, 30] on icon at bounding box center [1385, 30] width 18 height 18
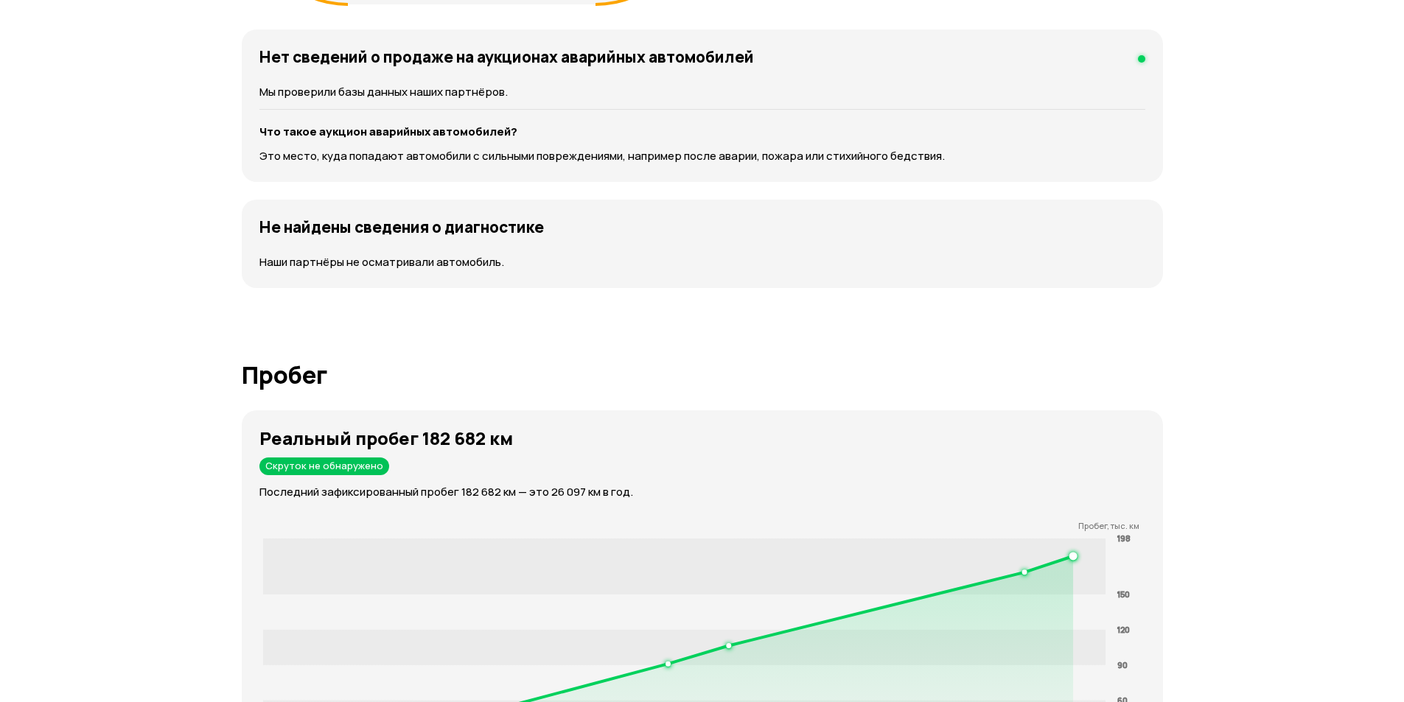
scroll to position [1950, 0]
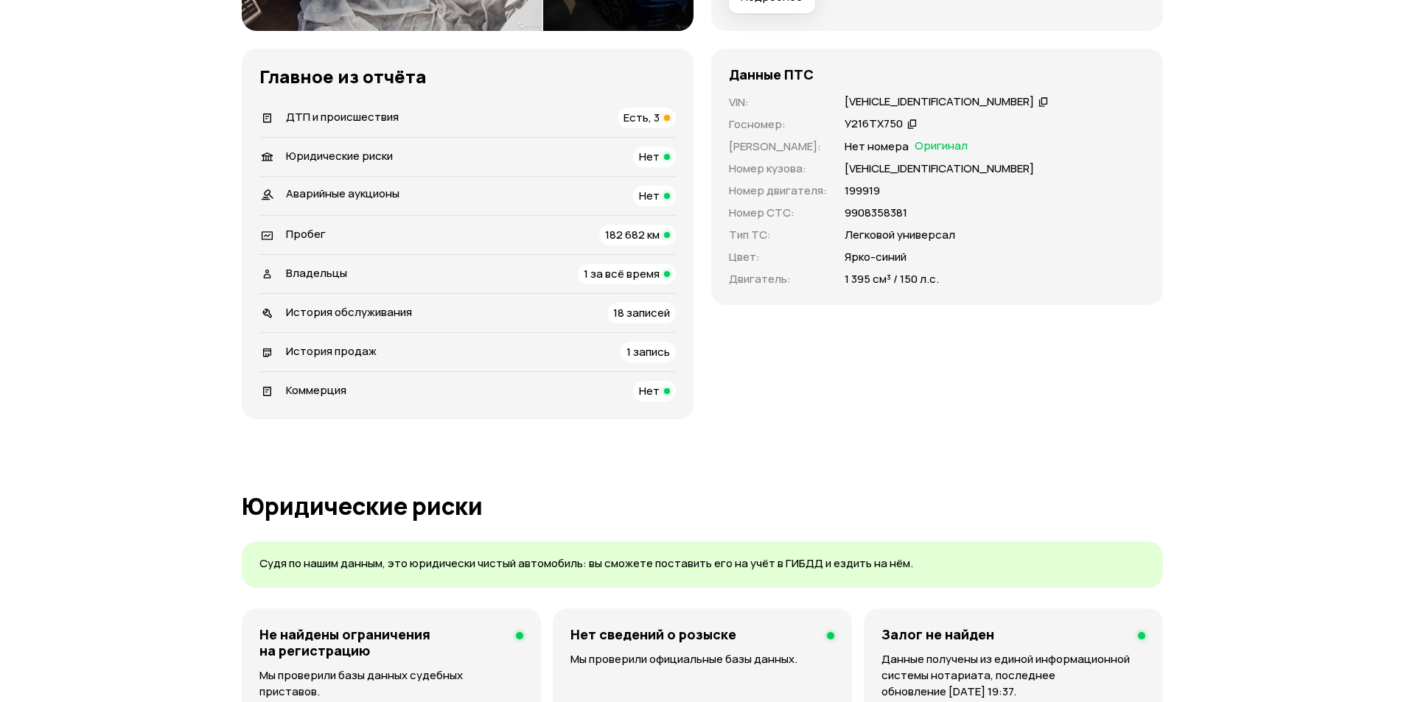
scroll to position [24, 0]
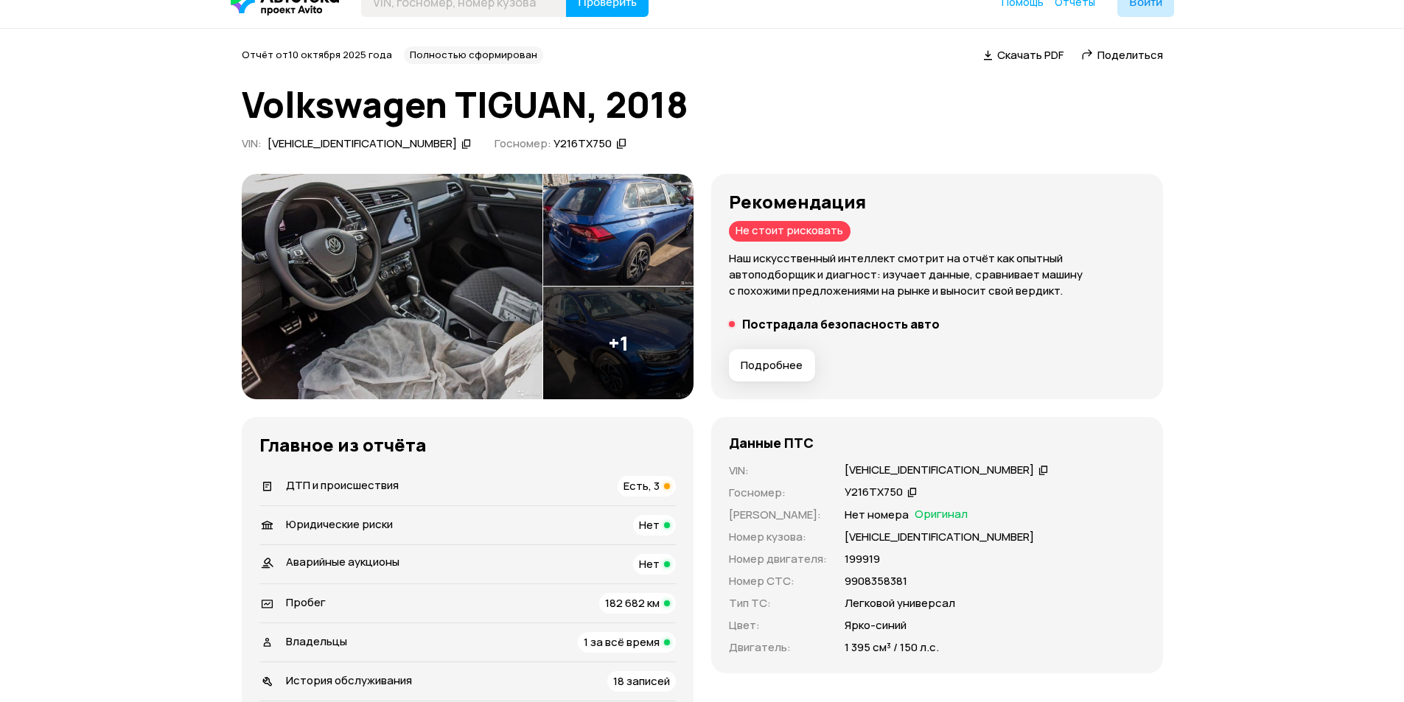
click at [827, 285] on p "Наш искусственный интеллект смотрит на отчёт как опытный автоподборщик и диагно…" at bounding box center [937, 275] width 416 height 49
click at [900, 295] on p "Наш искусственный интеллект смотрит на отчёт как опытный автоподборщик и диагно…" at bounding box center [937, 275] width 416 height 49
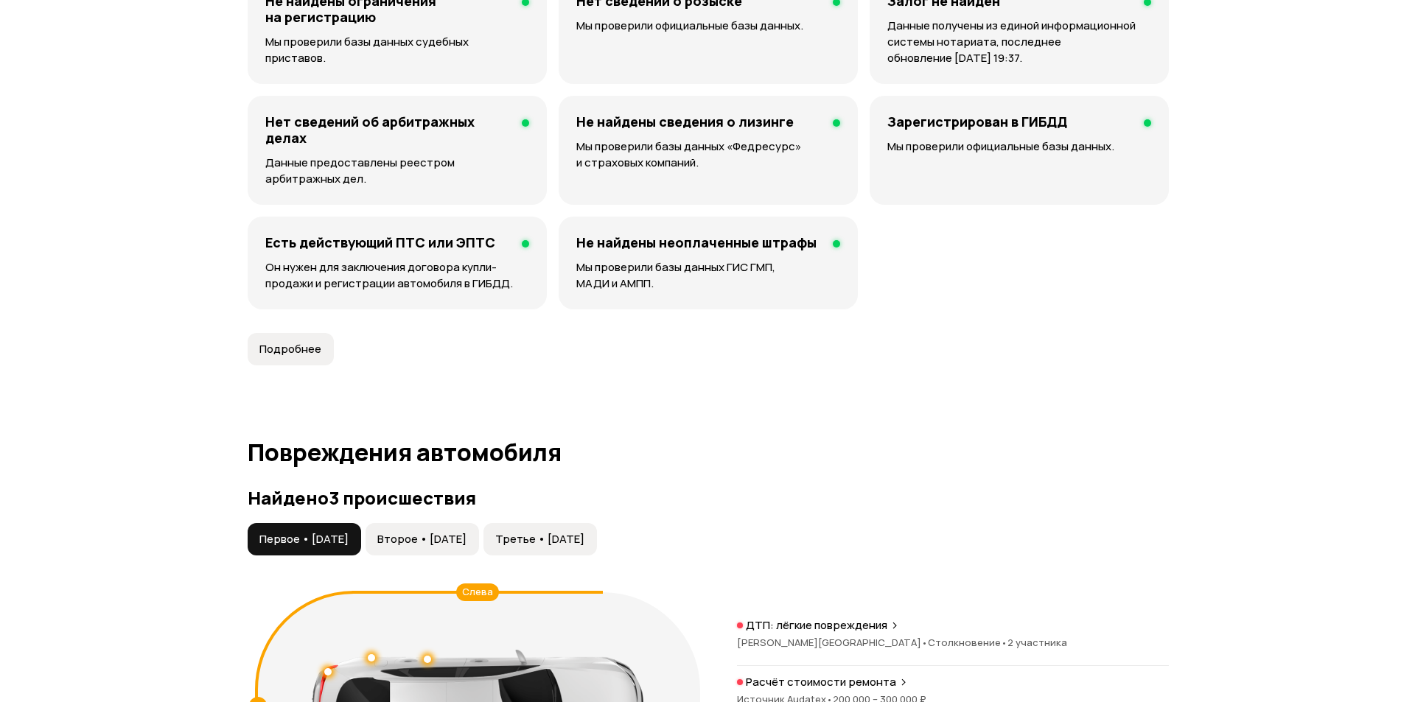
scroll to position [1277, 0]
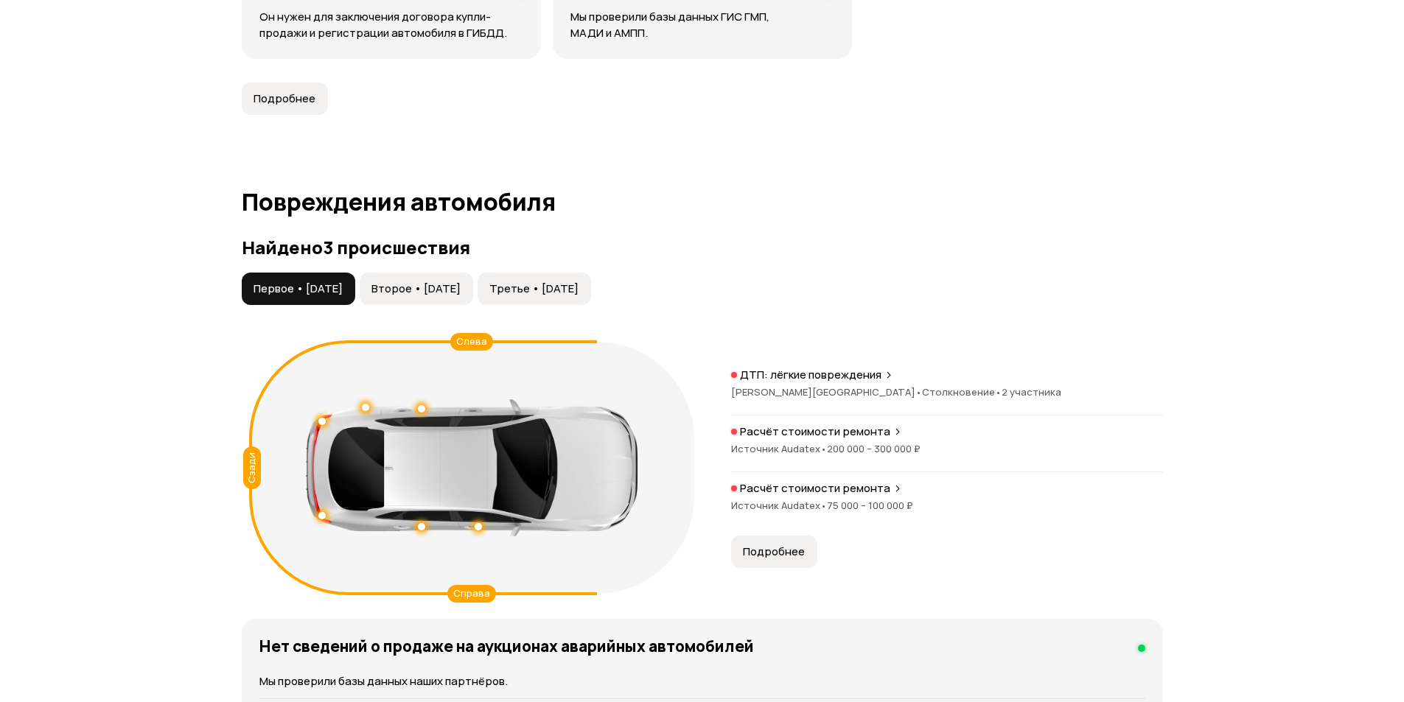
click at [578, 291] on span "Третье • [DATE]" at bounding box center [533, 288] width 89 height 15
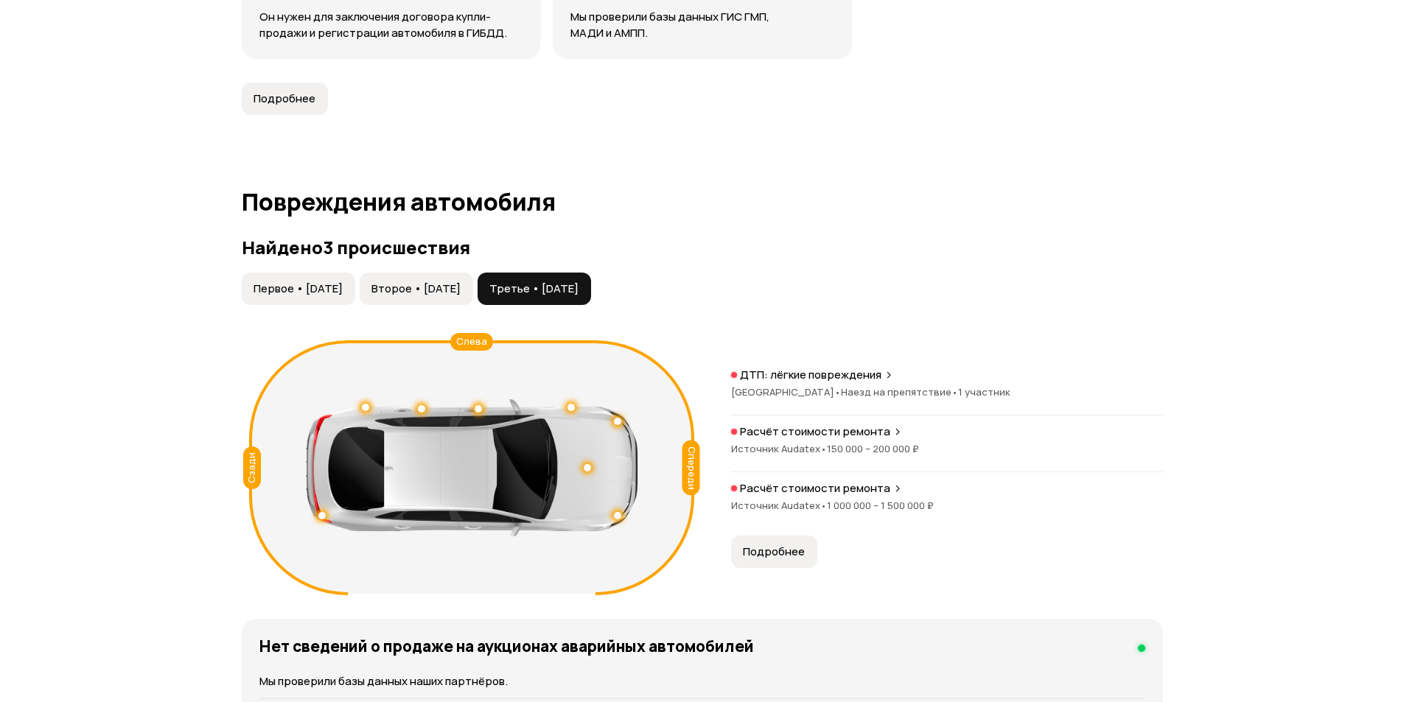
click at [845, 492] on p "Расчёт стоимости ремонта" at bounding box center [815, 488] width 150 height 15
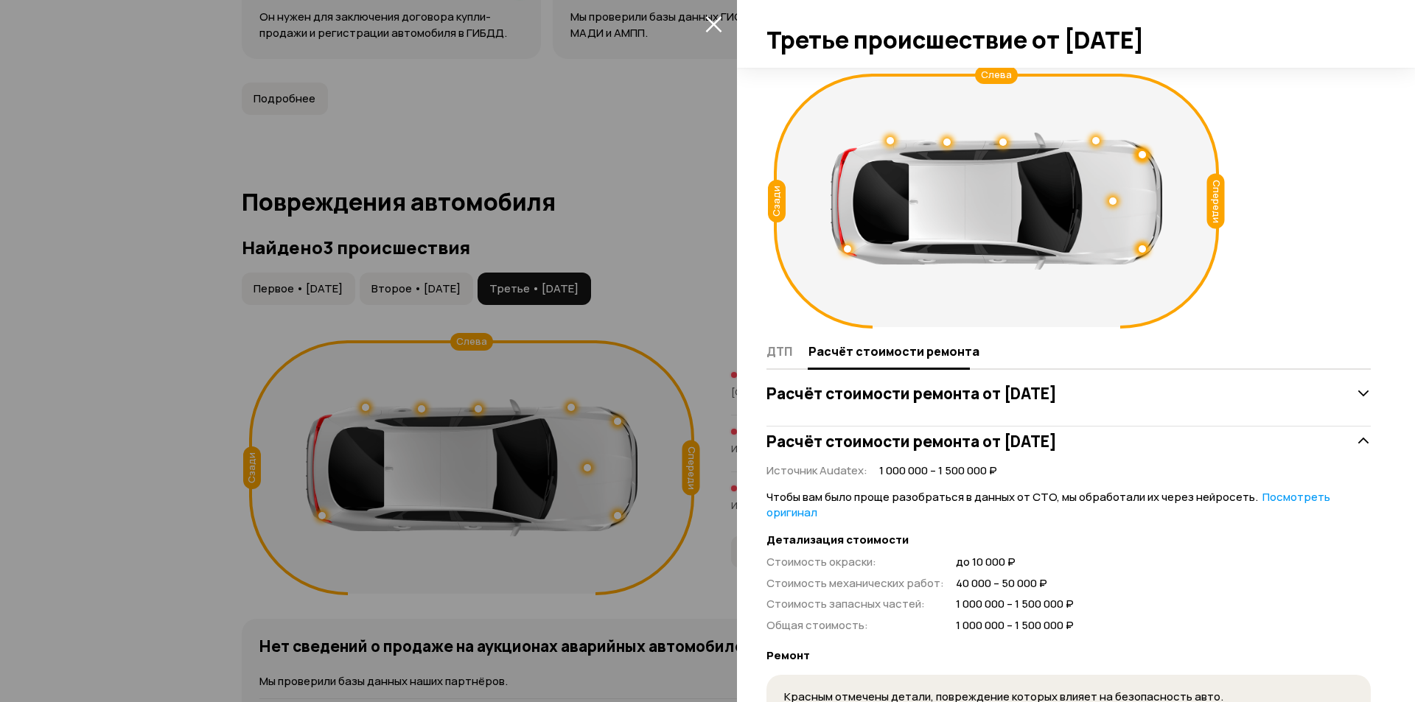
scroll to position [167, 0]
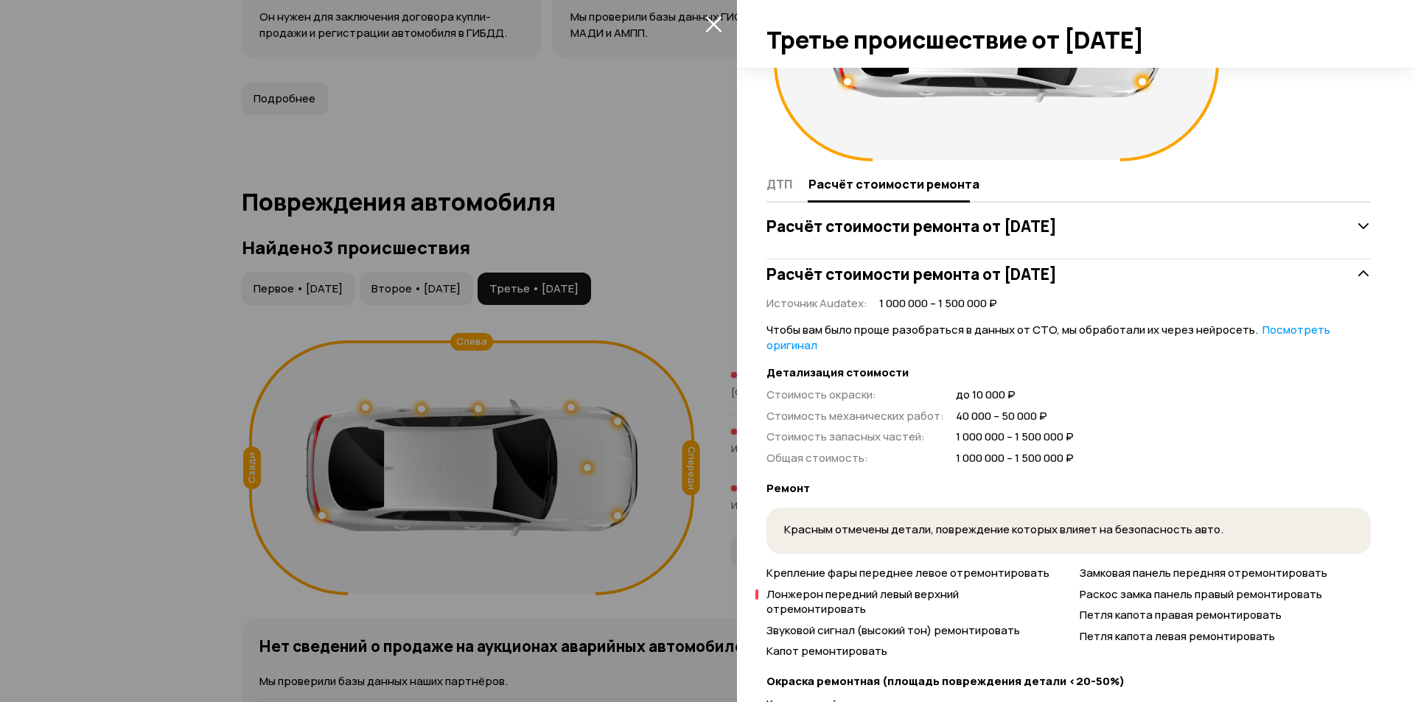
click at [1281, 327] on link "Посмотреть оригинал" at bounding box center [1048, 337] width 564 height 31
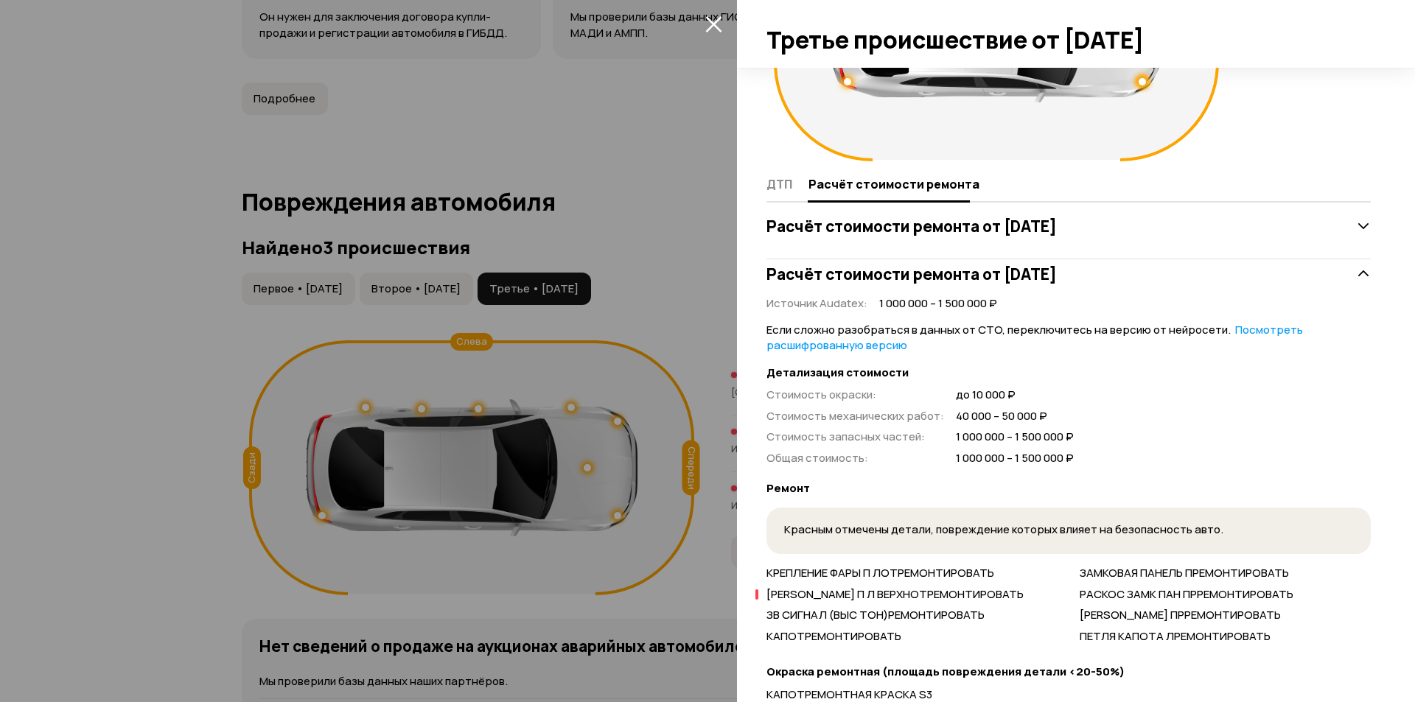
click at [1281, 327] on link "Посмотреть расшифрованную версию" at bounding box center [1034, 337] width 536 height 31
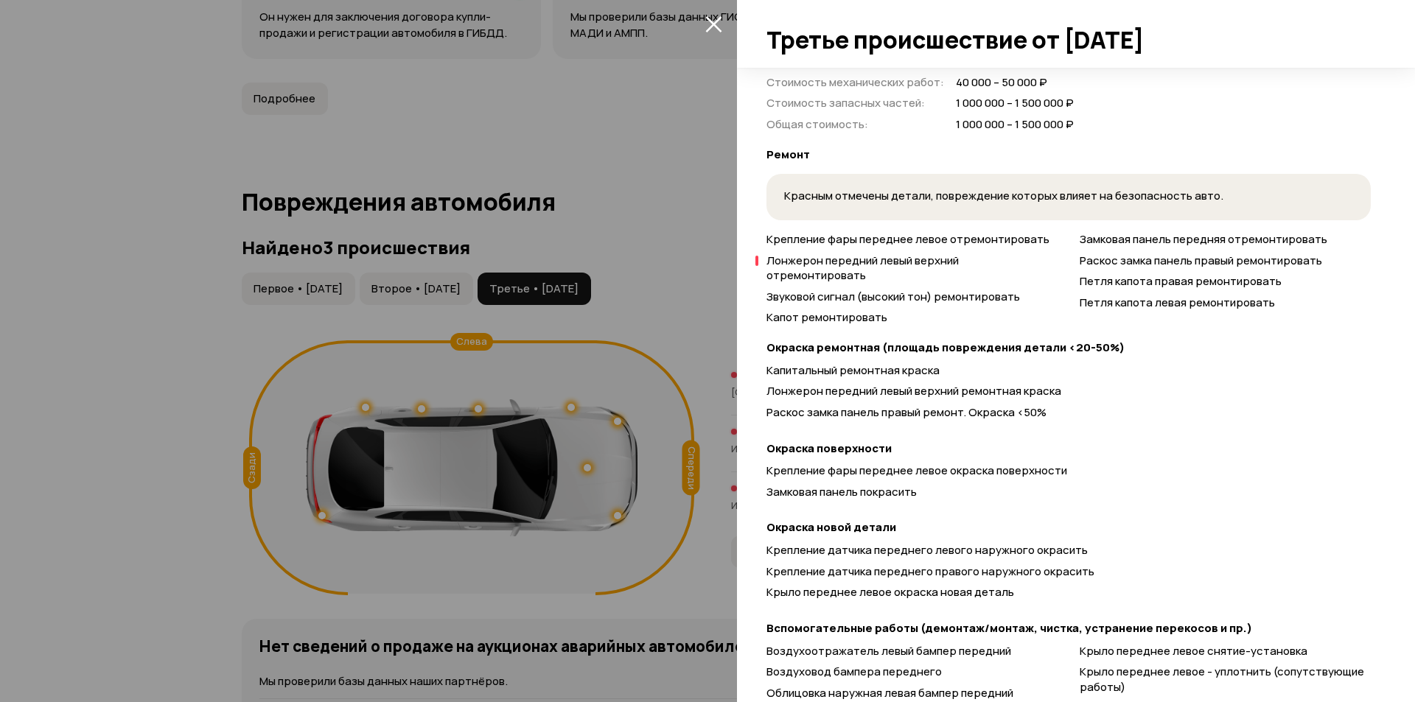
scroll to position [354, 0]
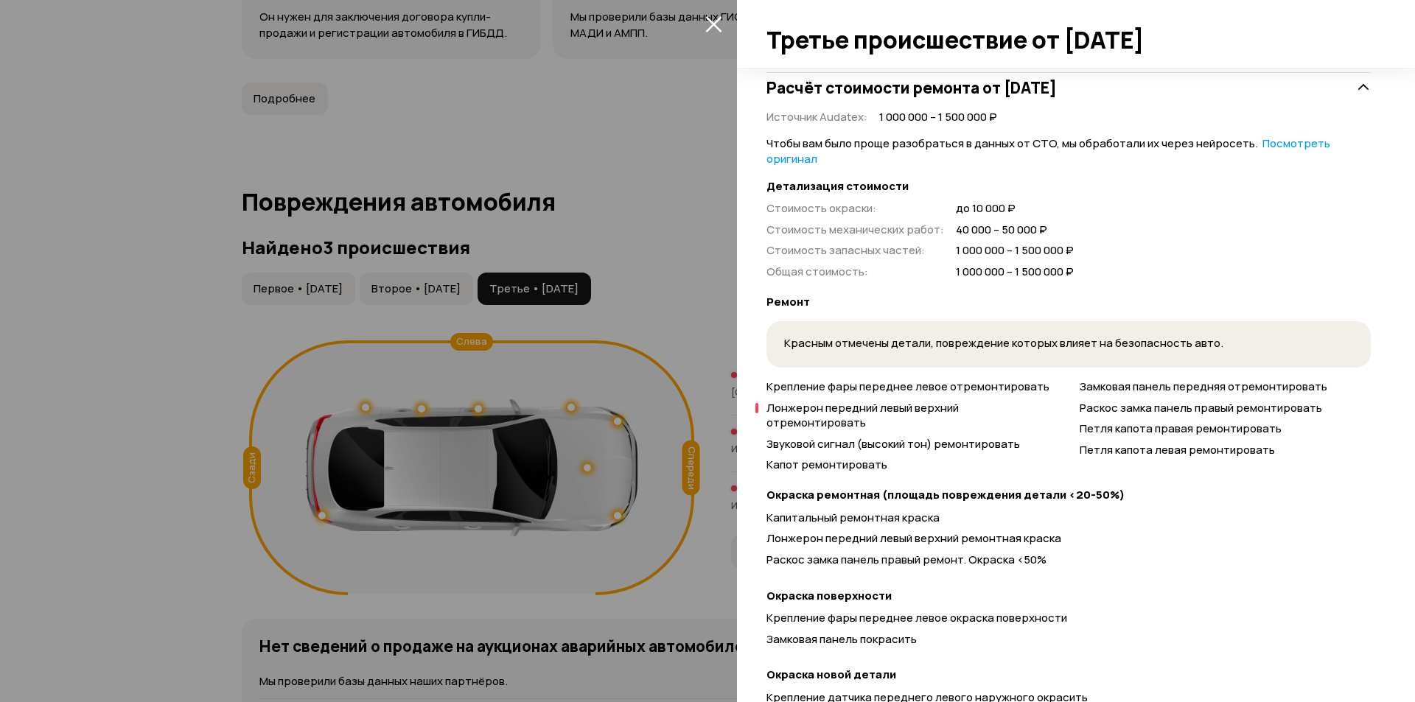
click at [1277, 141] on link "Посмотреть оригинал" at bounding box center [1048, 151] width 564 height 31
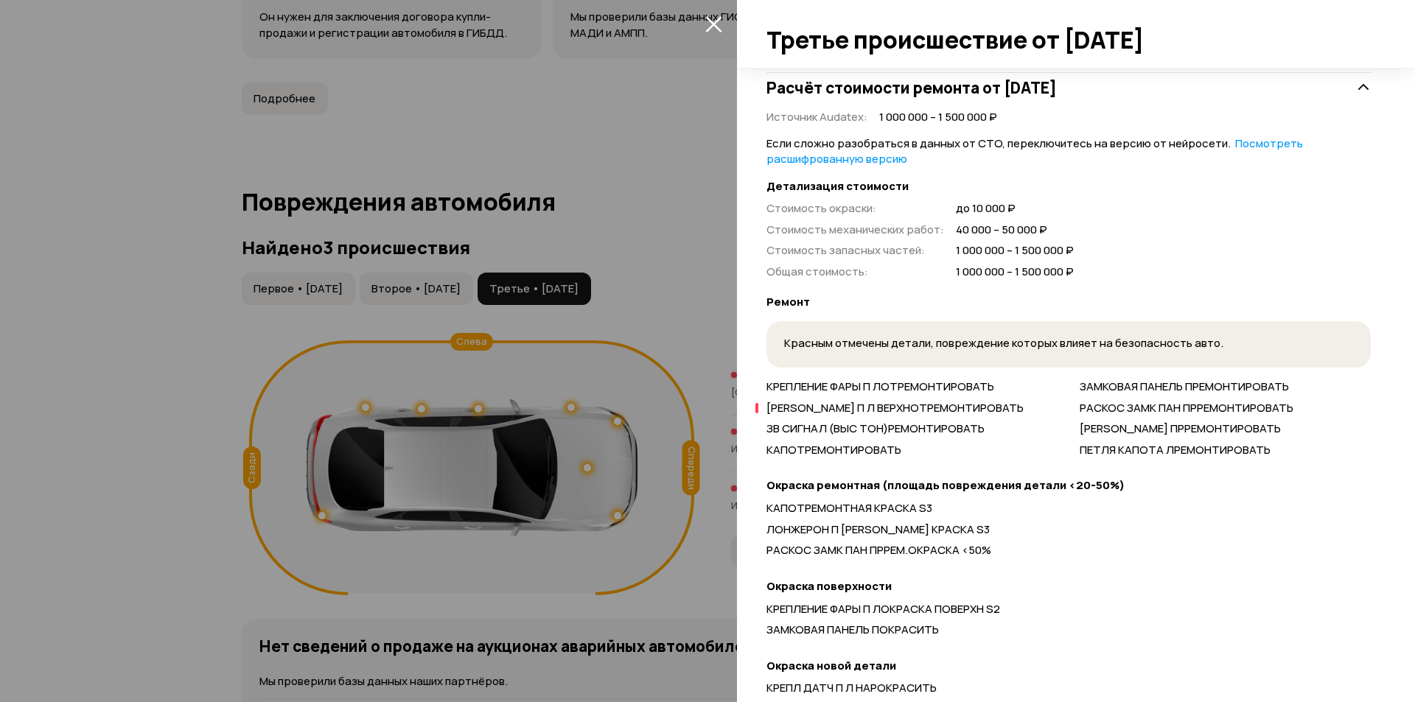
click at [1275, 143] on link "Посмотреть расшифрованную версию" at bounding box center [1034, 151] width 536 height 31
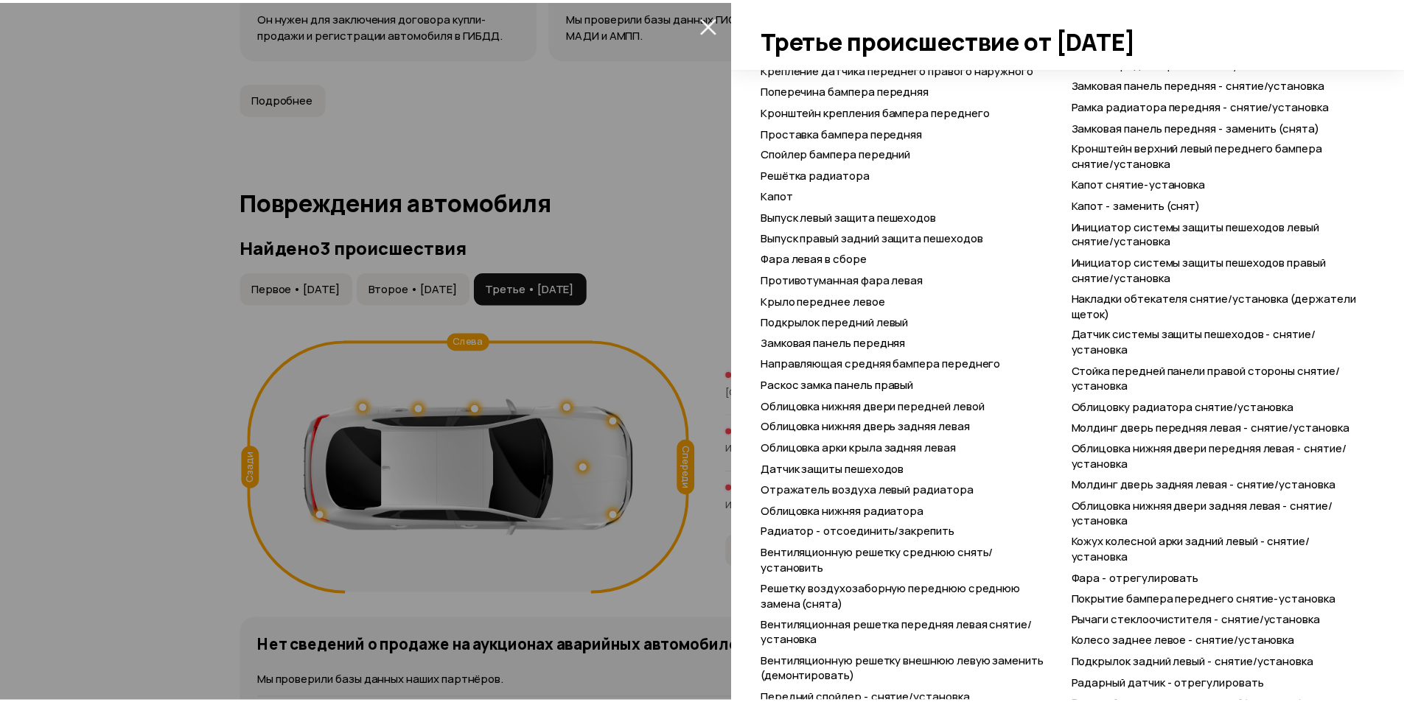
scroll to position [1477, 0]
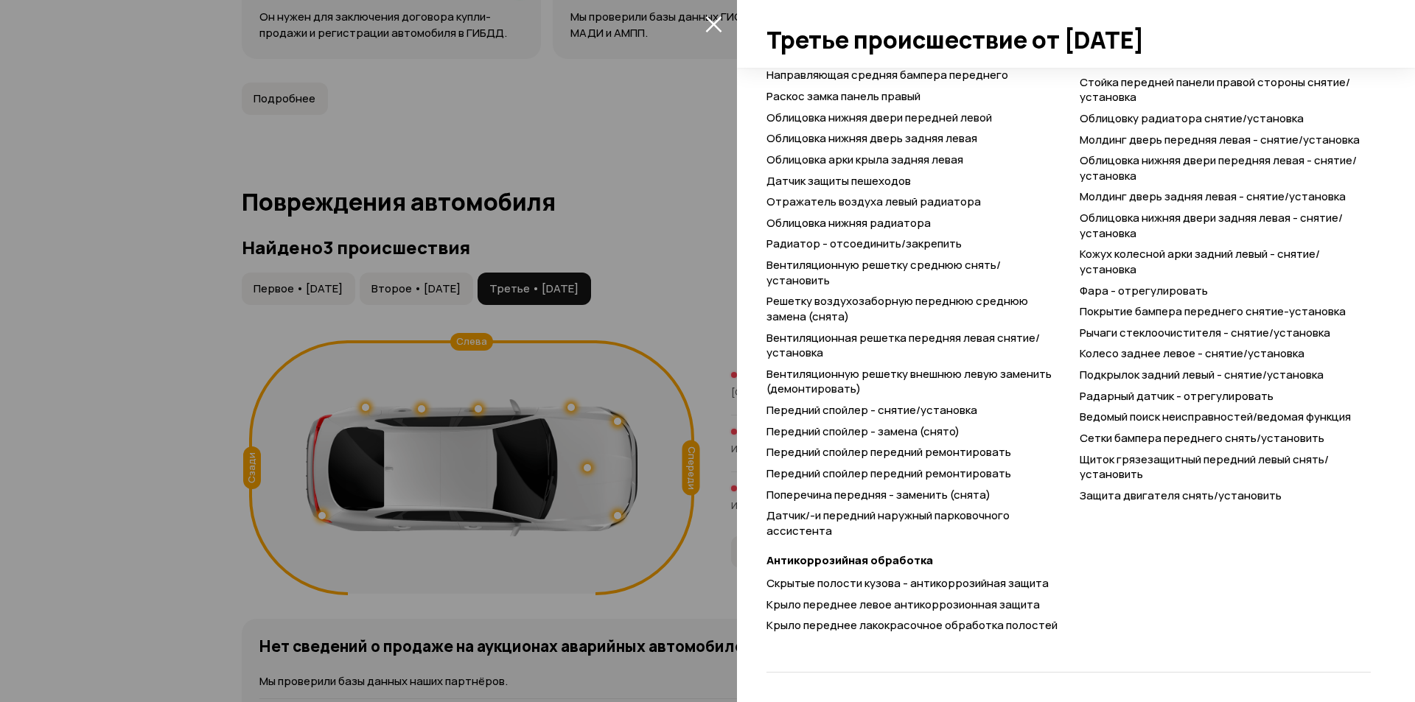
click at [576, 150] on div at bounding box center [707, 351] width 1415 height 702
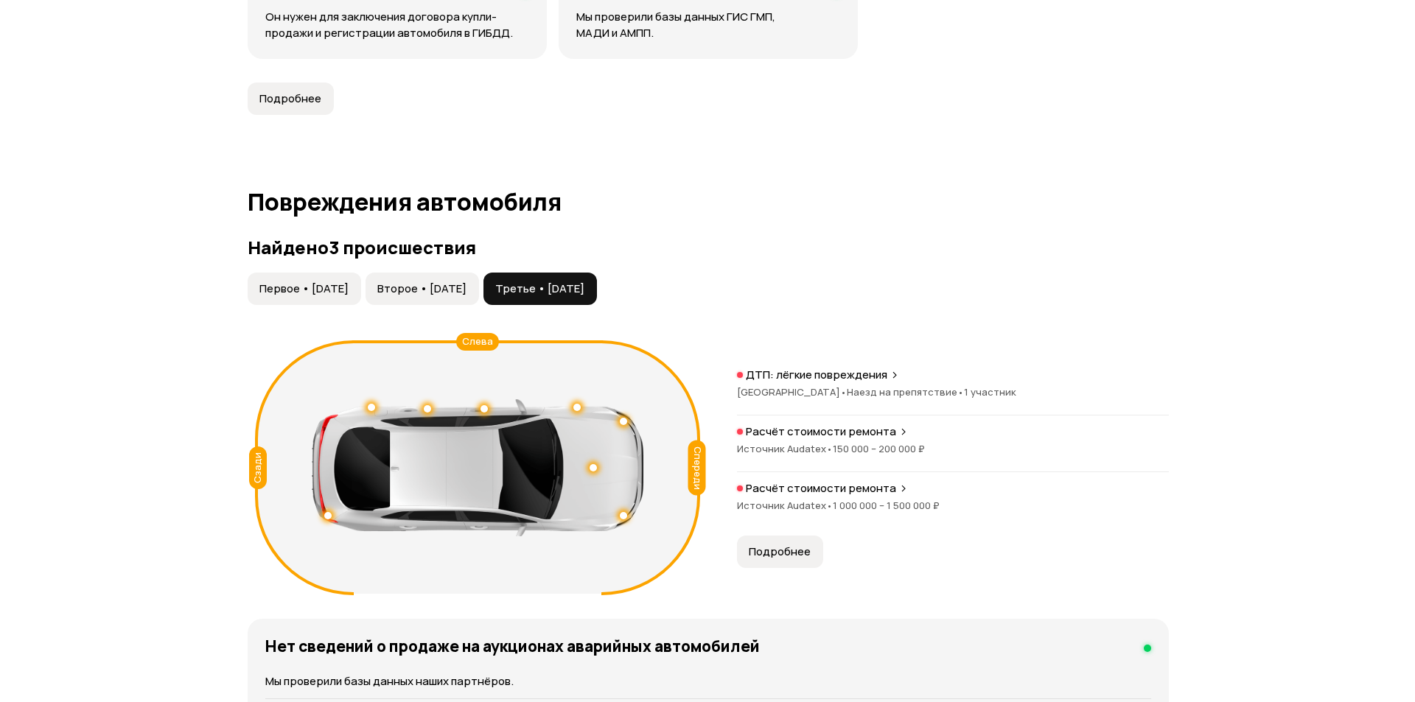
scroll to position [60, 0]
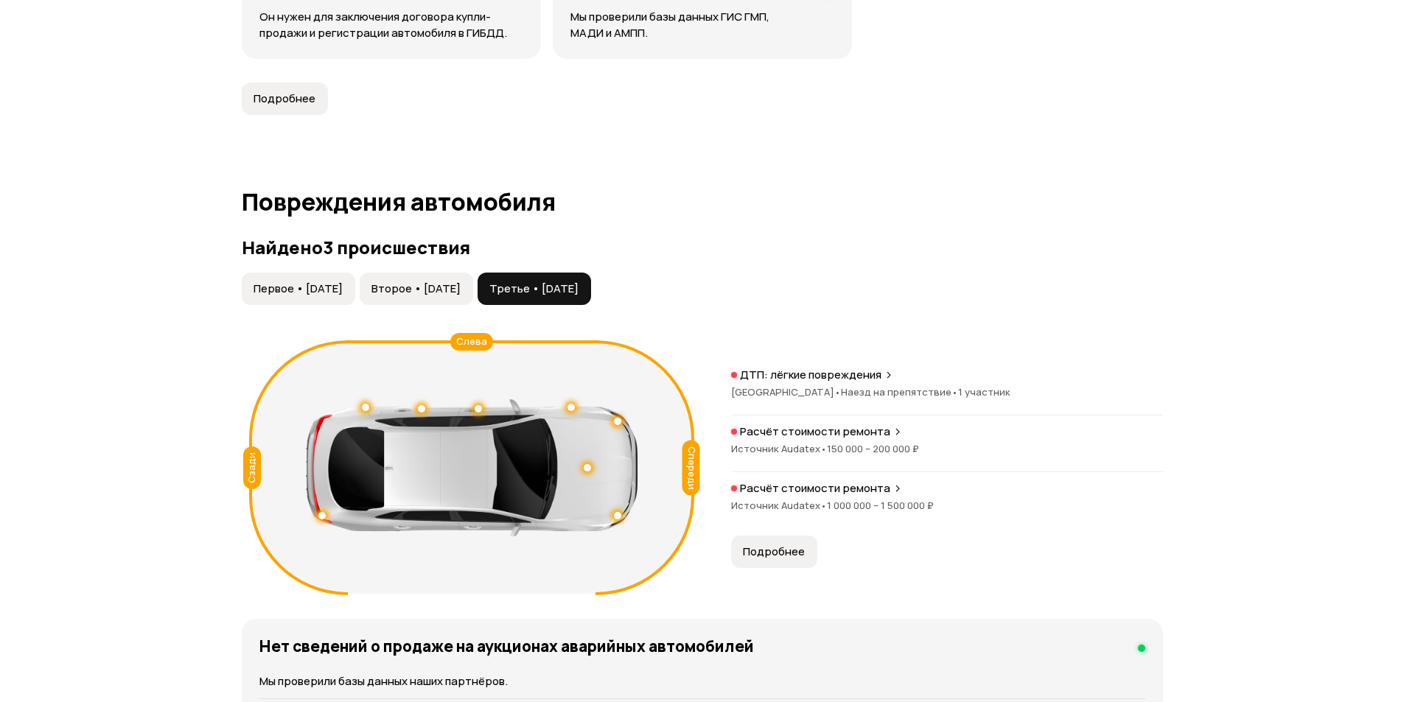
click at [864, 486] on p "Расчёт стоимости ремонта" at bounding box center [815, 488] width 150 height 15
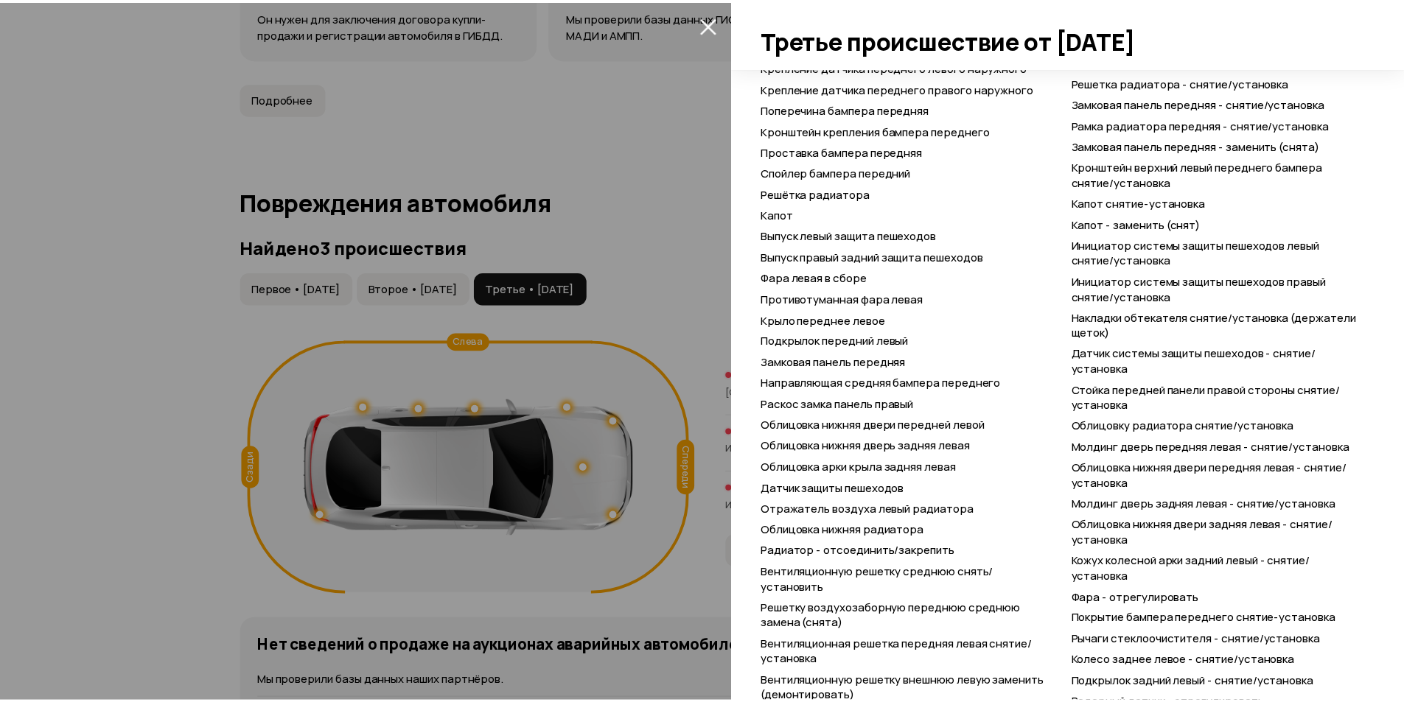
scroll to position [1477, 0]
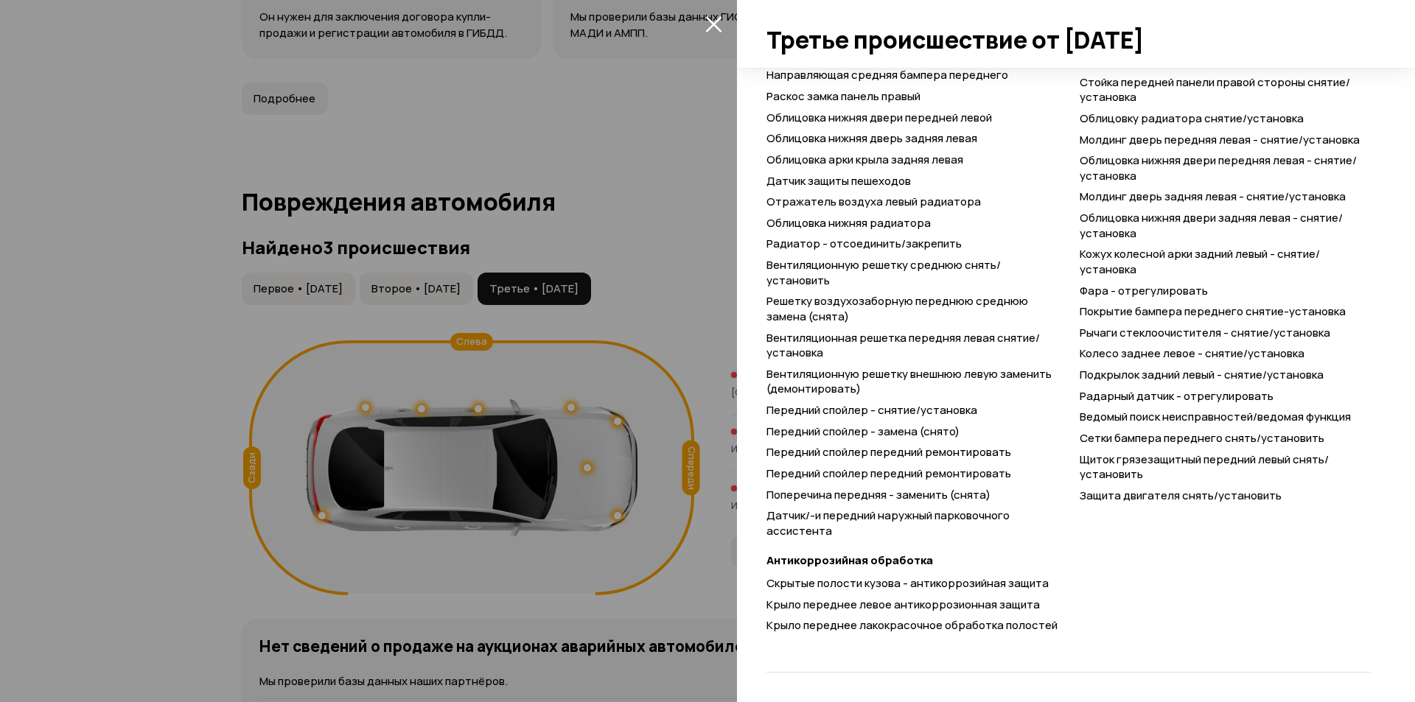
click at [485, 501] on div at bounding box center [707, 351] width 1415 height 702
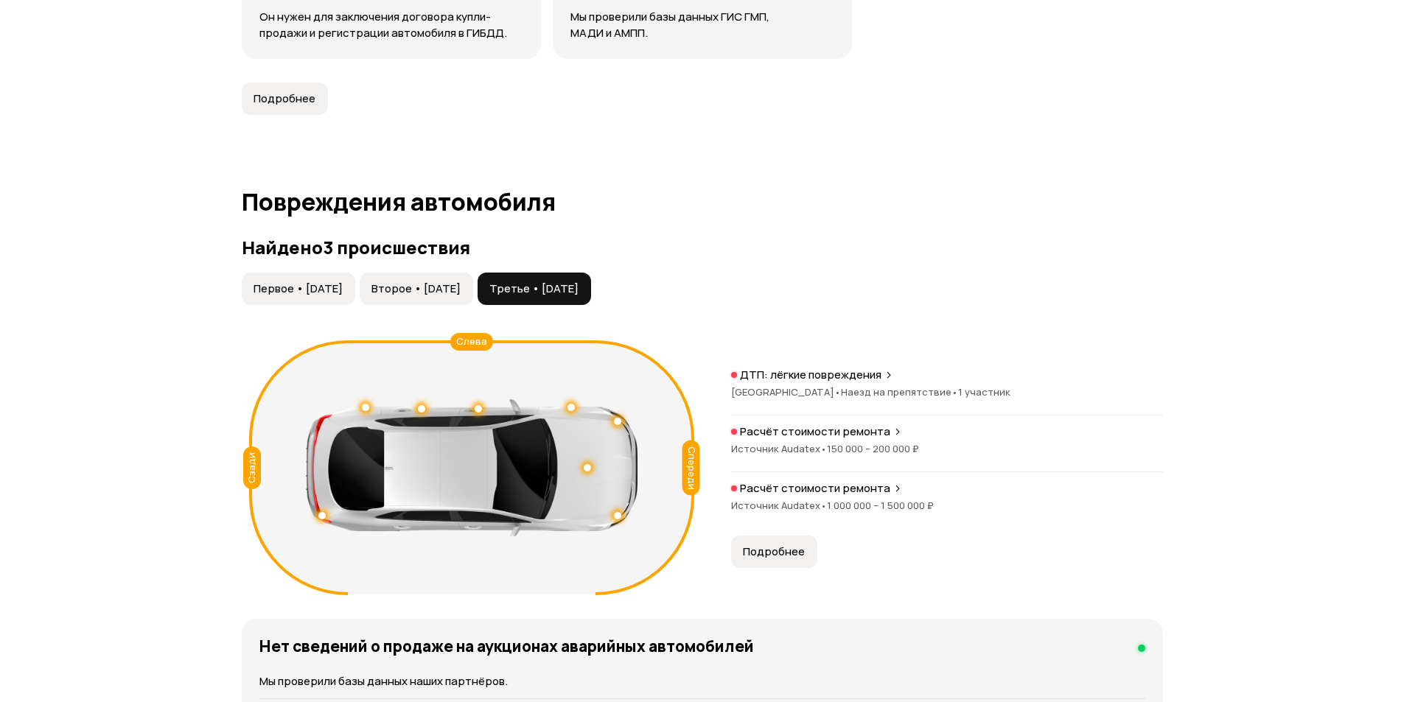
scroll to position [60, 0]
click at [461, 286] on span "Второе • [DATE]" at bounding box center [415, 288] width 89 height 15
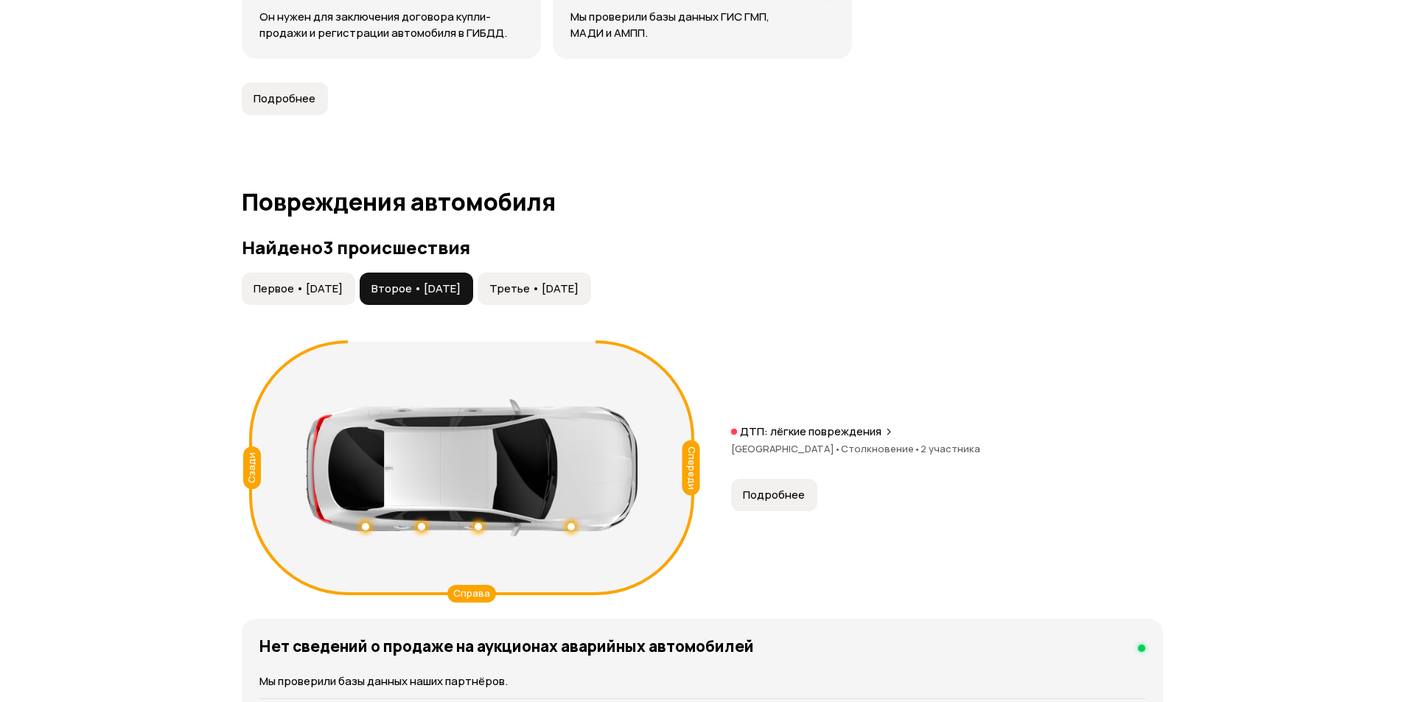
click at [355, 278] on button "Первое • [DATE]" at bounding box center [298, 289] width 113 height 32
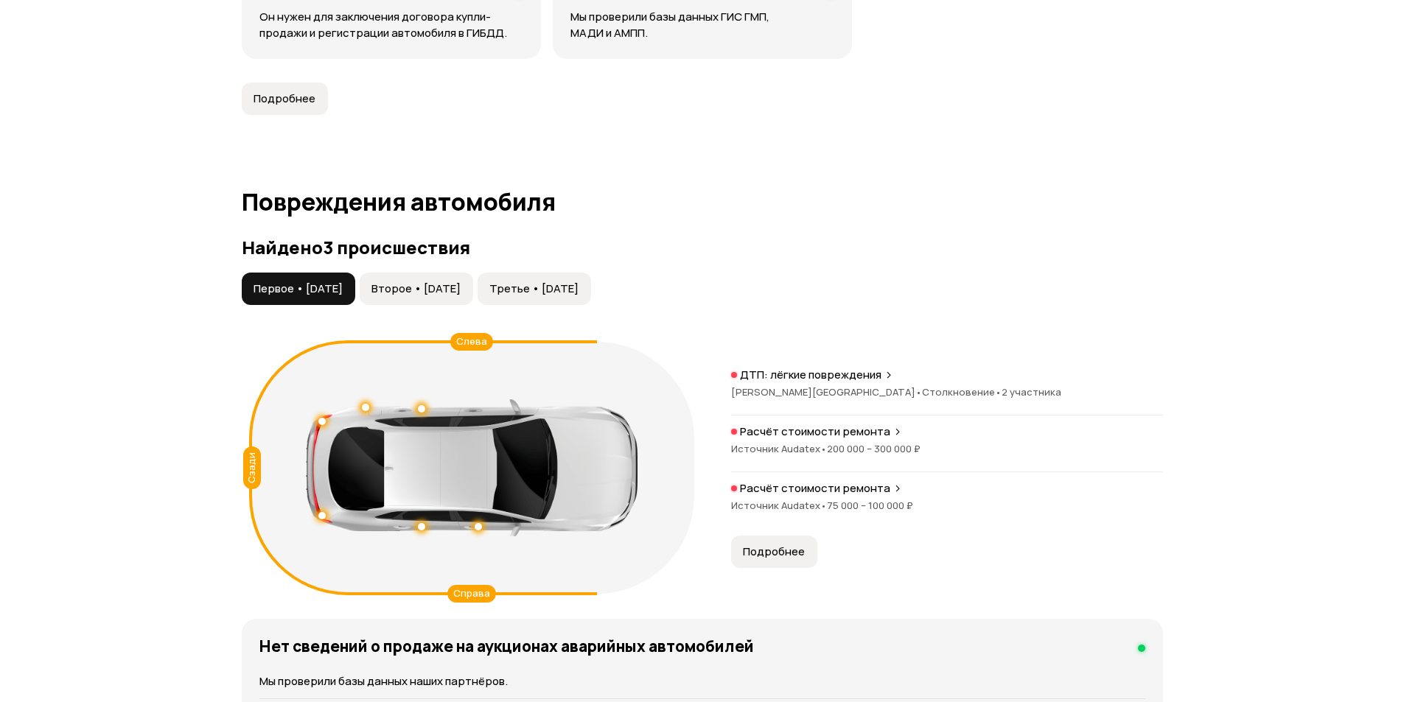
click at [415, 283] on span "Второе • [DATE]" at bounding box center [415, 288] width 89 height 15
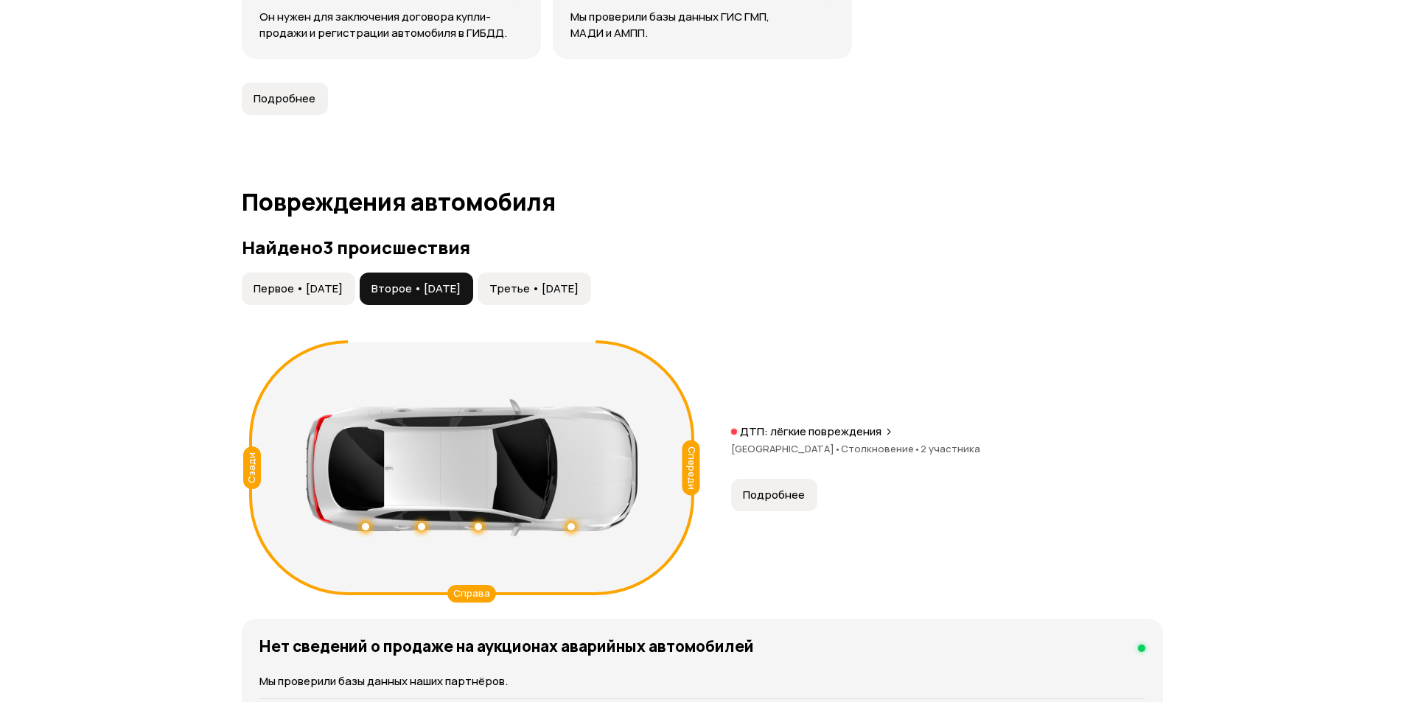
click at [329, 281] on span "Первое • [DATE]" at bounding box center [297, 288] width 89 height 15
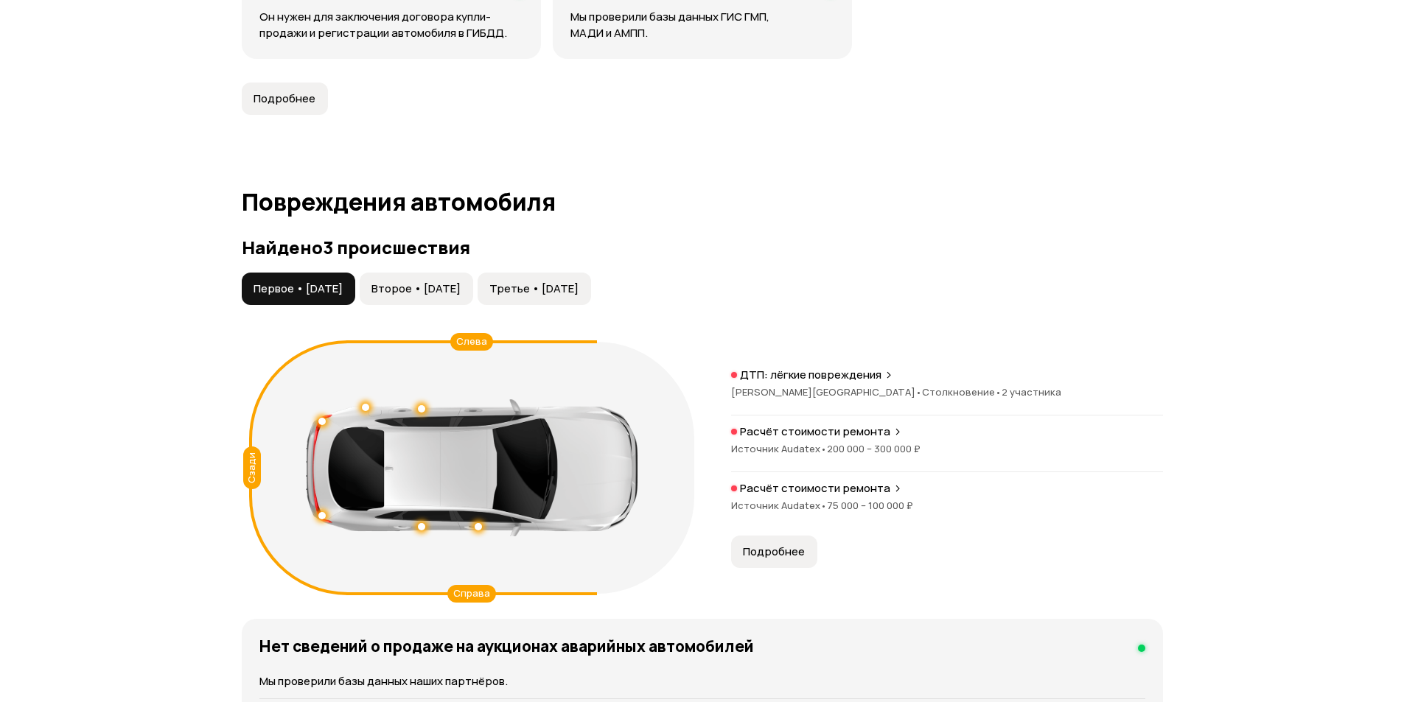
click at [265, 481] on div "Сзади" at bounding box center [319, 468] width 153 height 43
click at [456, 288] on span "Второе • [DATE]" at bounding box center [415, 288] width 89 height 15
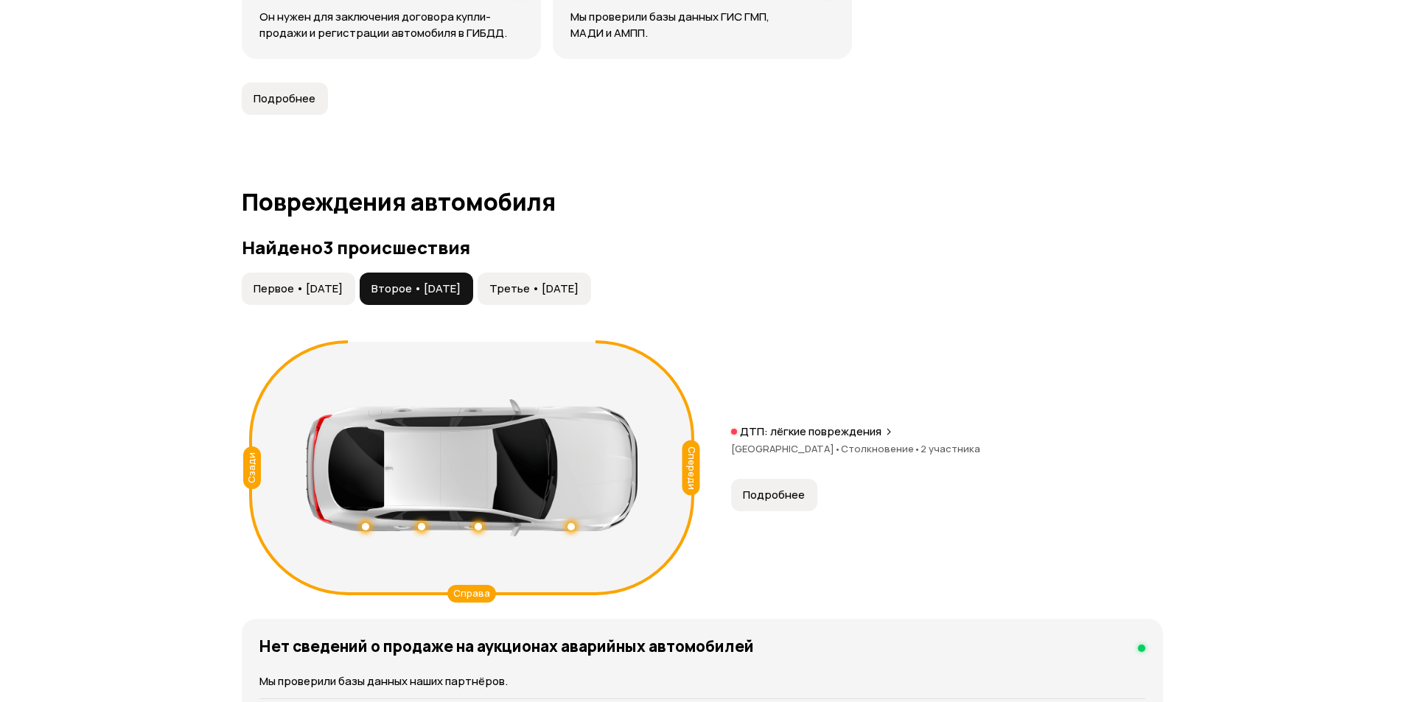
click at [530, 287] on button "Третье • [DATE]" at bounding box center [533, 289] width 113 height 32
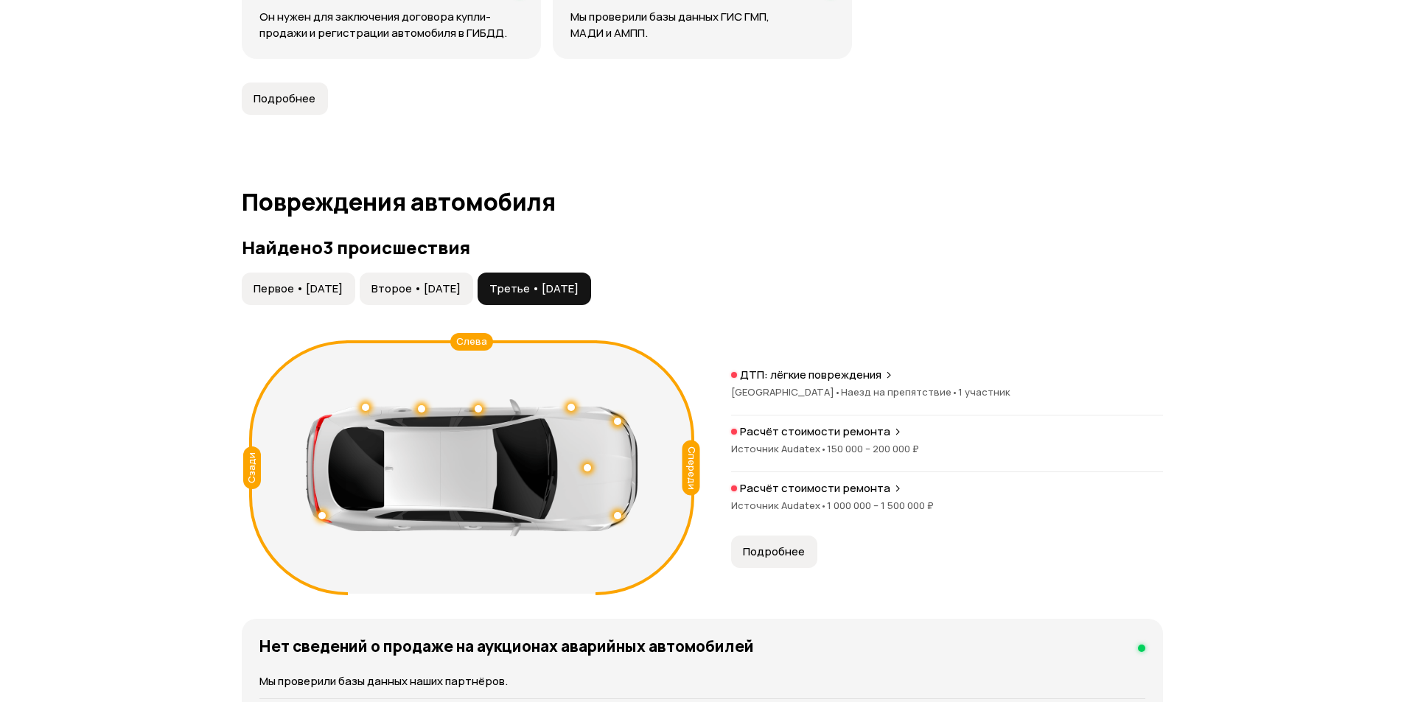
click at [457, 284] on span "Второе • [DATE]" at bounding box center [415, 288] width 89 height 15
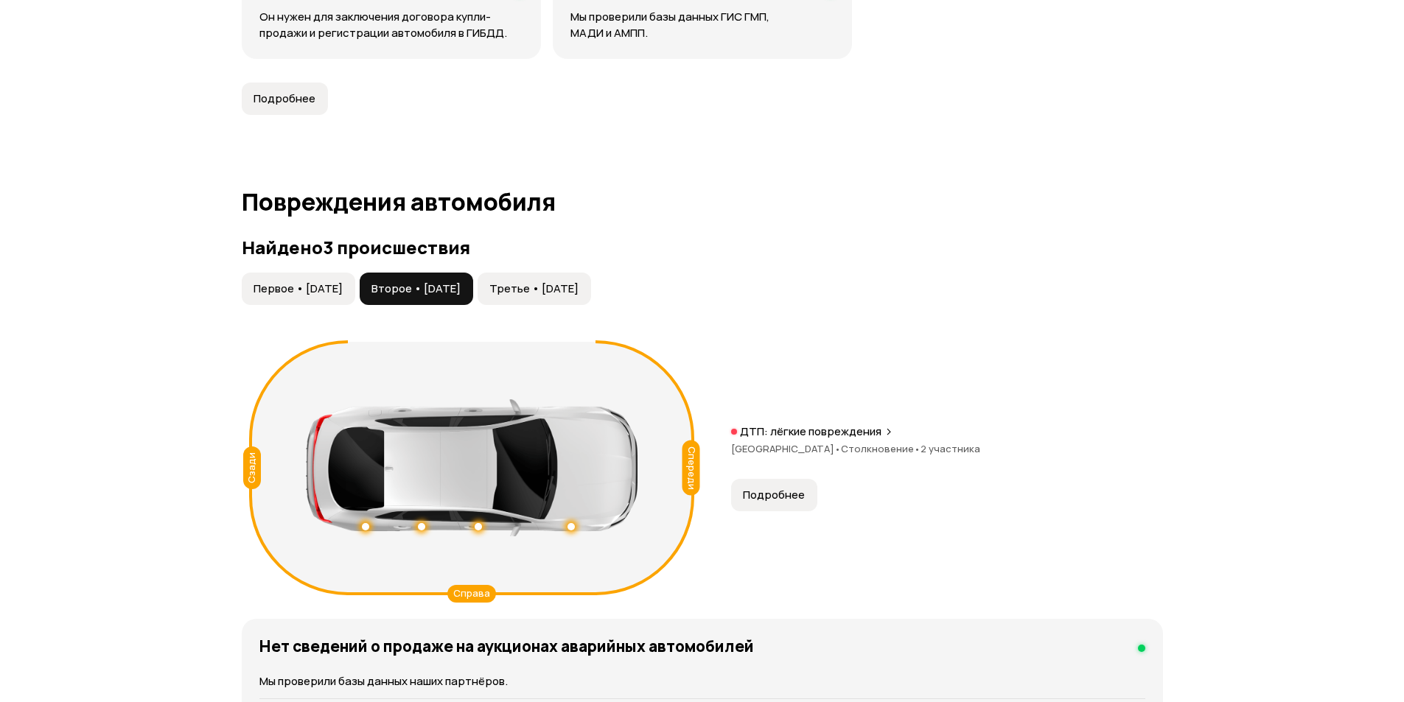
click at [355, 284] on button "Первое • [DATE]" at bounding box center [298, 289] width 113 height 32
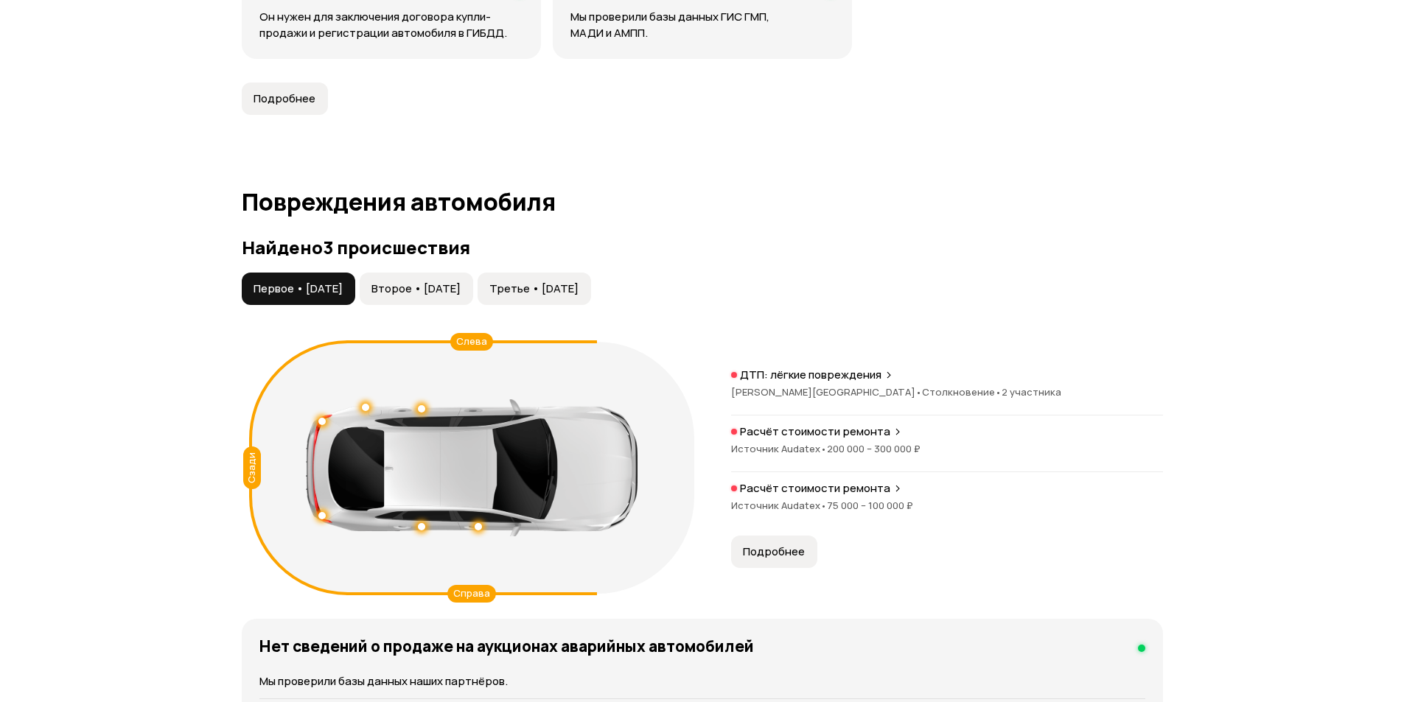
click at [410, 282] on span "Второе • [DATE]" at bounding box center [415, 288] width 89 height 15
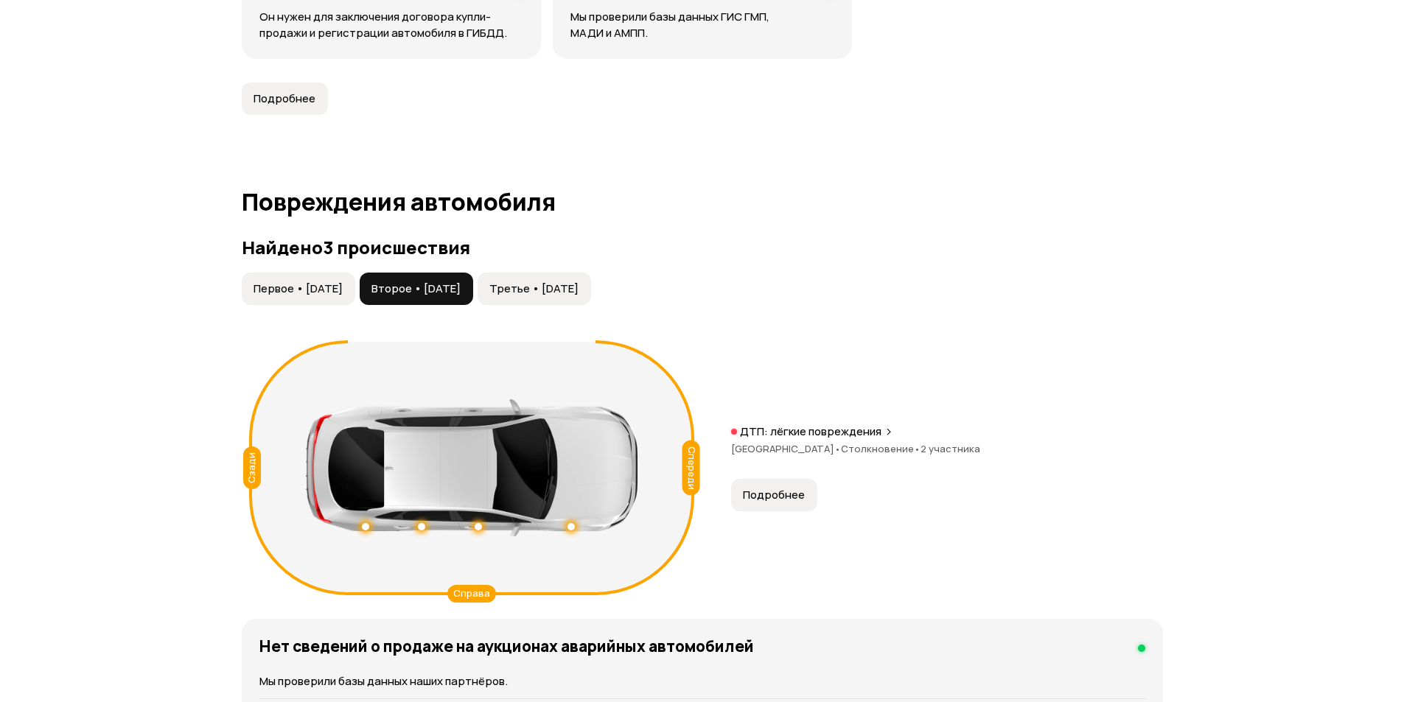
click at [591, 287] on button "Третье • [DATE]" at bounding box center [533, 289] width 113 height 32
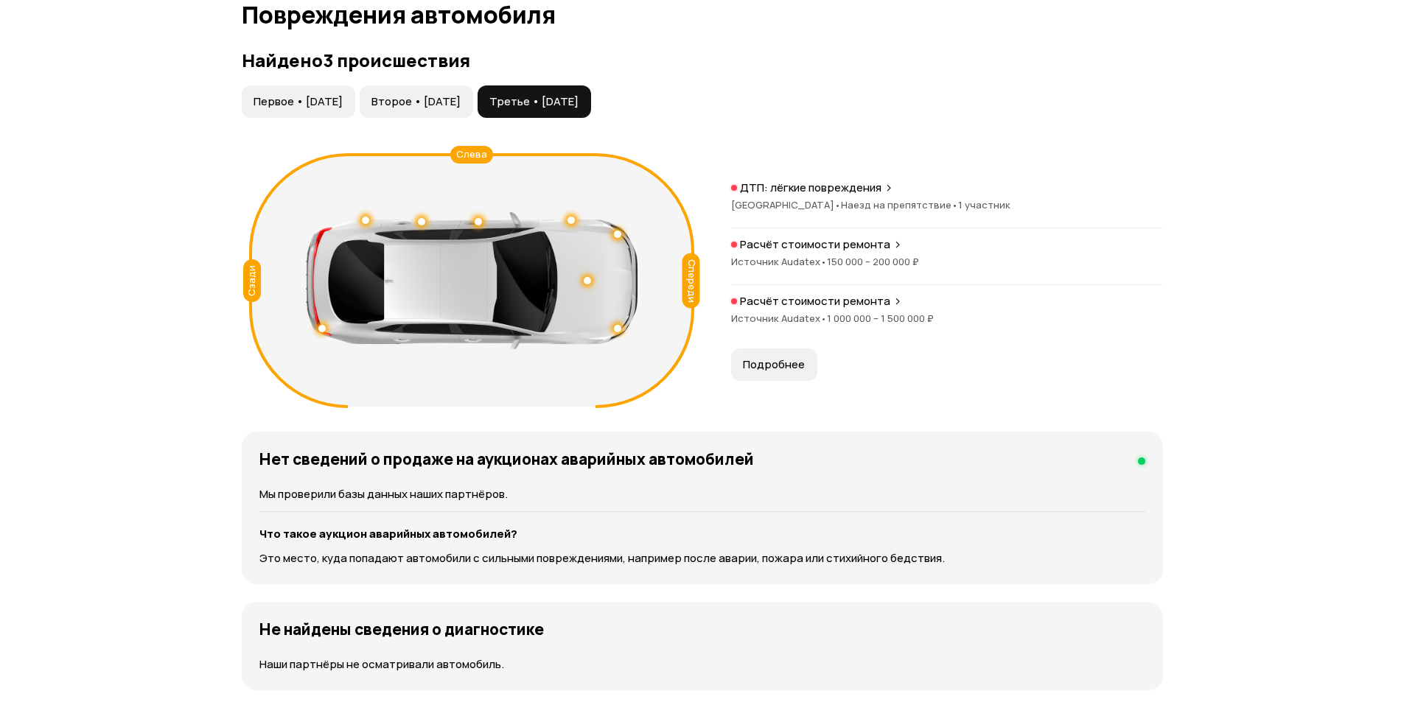
scroll to position [1390, 0]
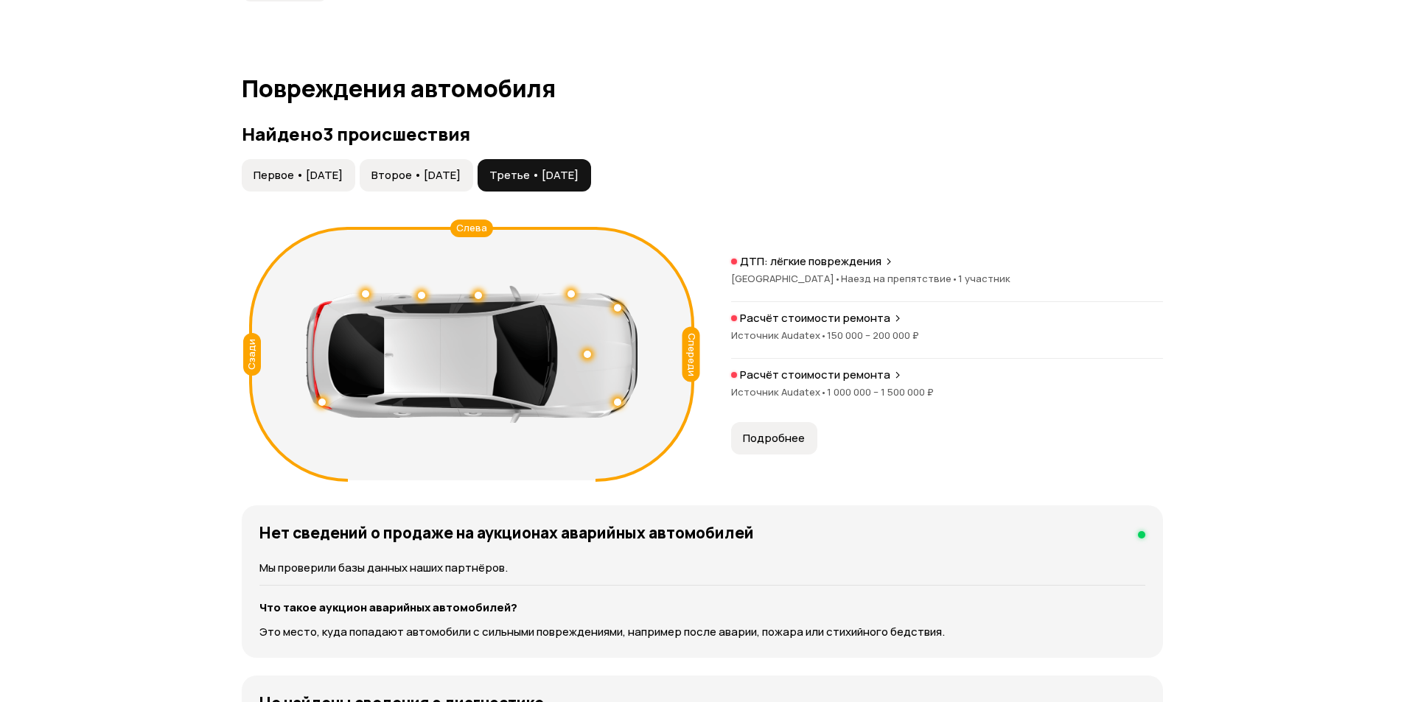
click at [461, 288] on div at bounding box center [472, 354] width 332 height 137
click at [467, 291] on div at bounding box center [472, 354] width 332 height 137
click at [474, 294] on div at bounding box center [472, 354] width 332 height 137
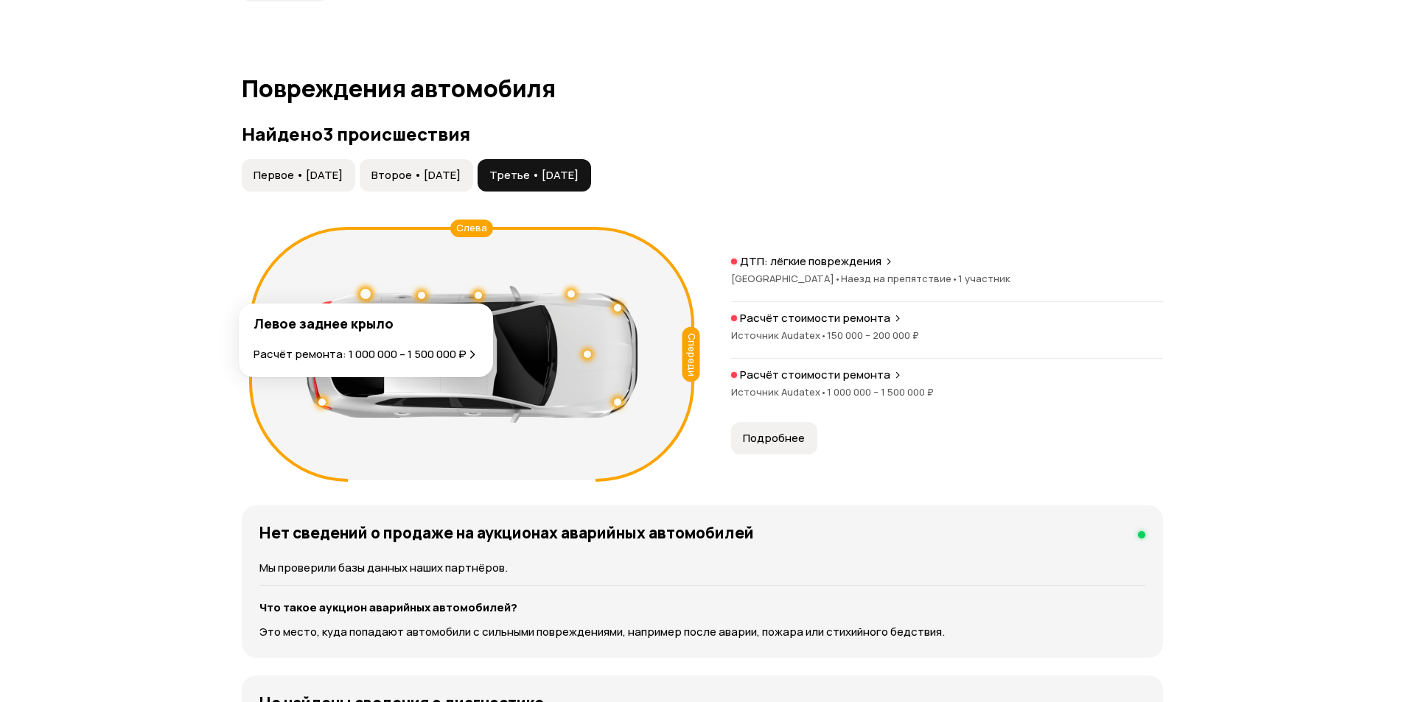
click at [365, 295] on div at bounding box center [365, 294] width 10 height 10
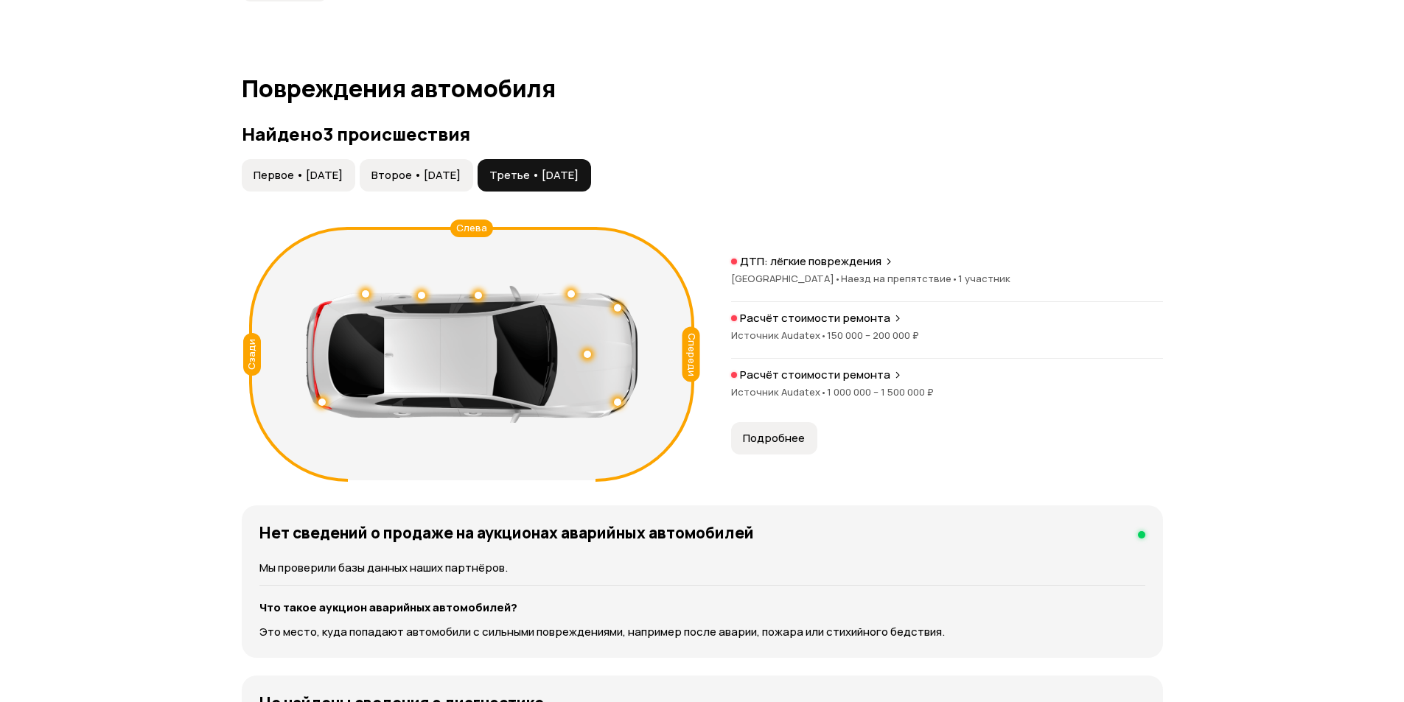
click at [581, 352] on div at bounding box center [472, 354] width 332 height 137
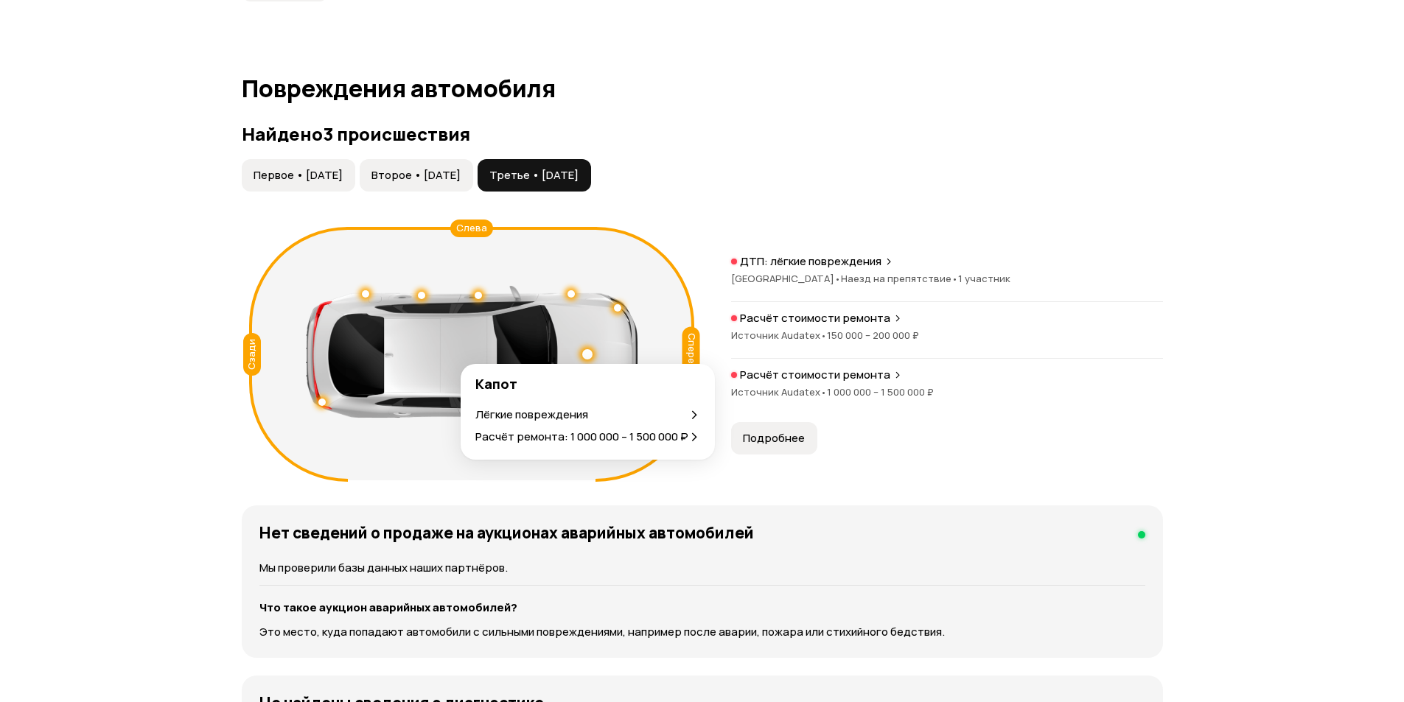
click at [590, 353] on div at bounding box center [587, 354] width 10 height 10
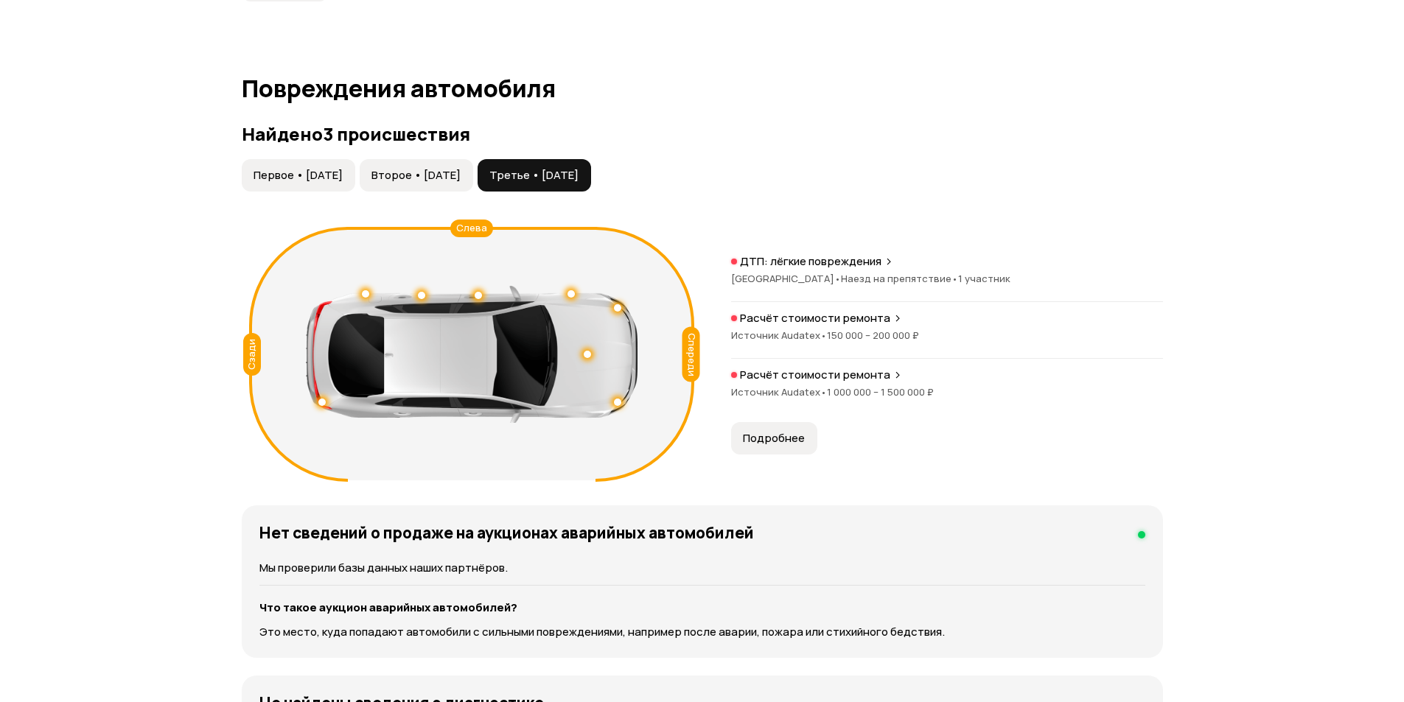
click at [616, 307] on div at bounding box center [617, 307] width 7 height 7
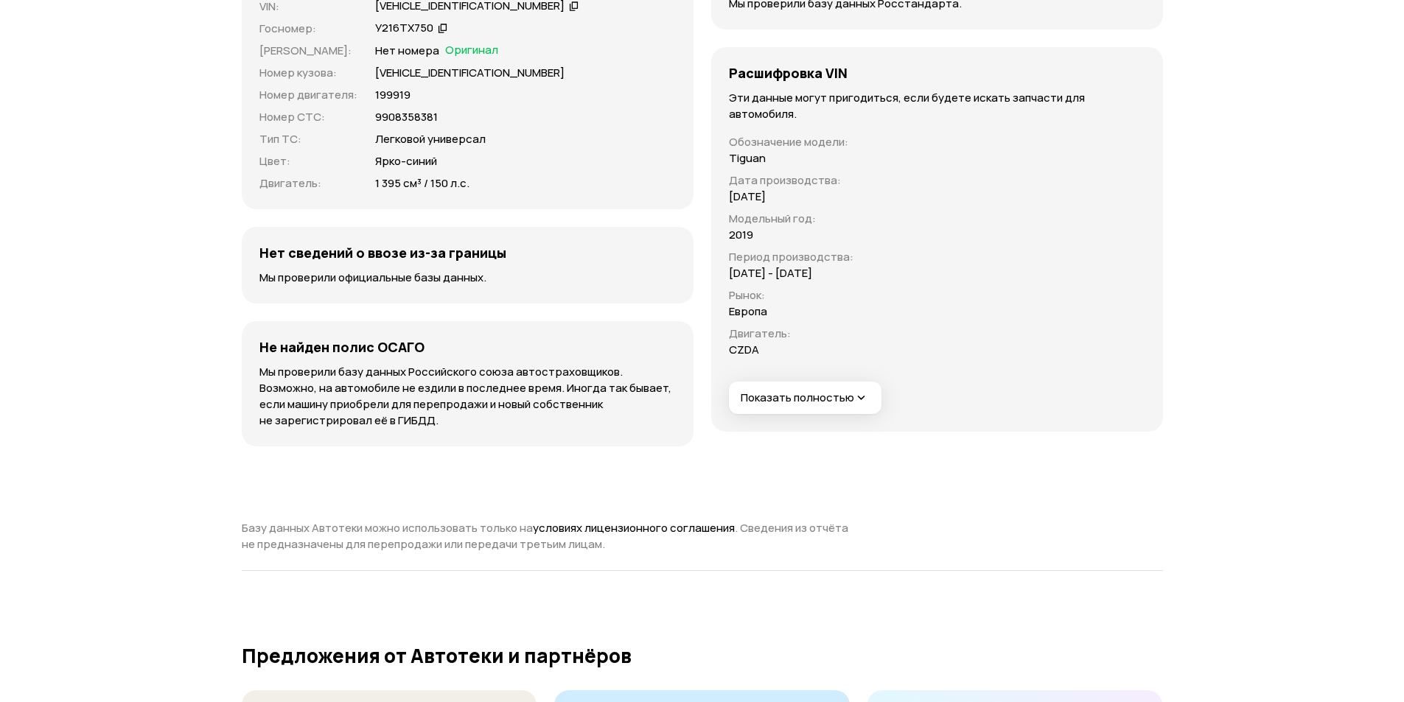
scroll to position [4008, 0]
